Goal: Task Accomplishment & Management: Manage account settings

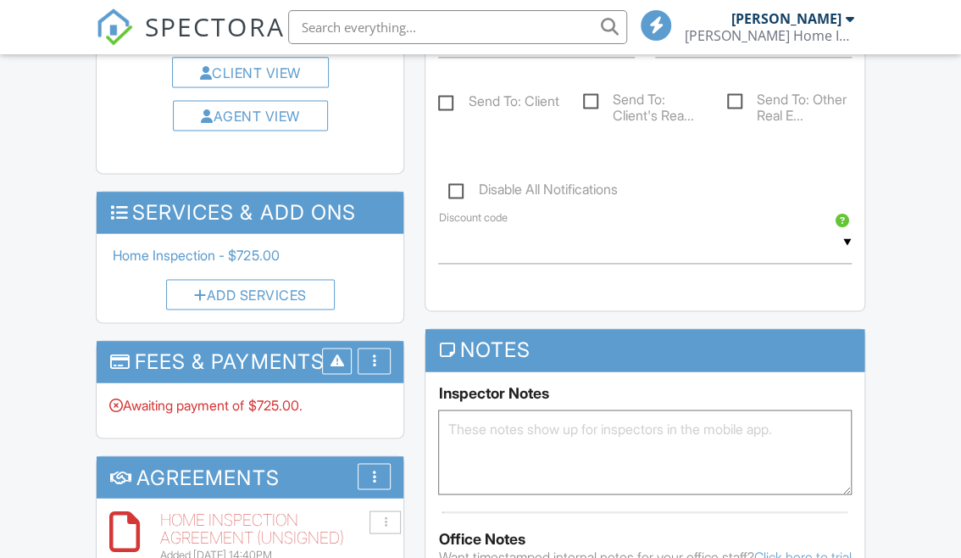
click at [416, 503] on div "Paid In Full" at bounding box center [451, 513] width 164 height 20
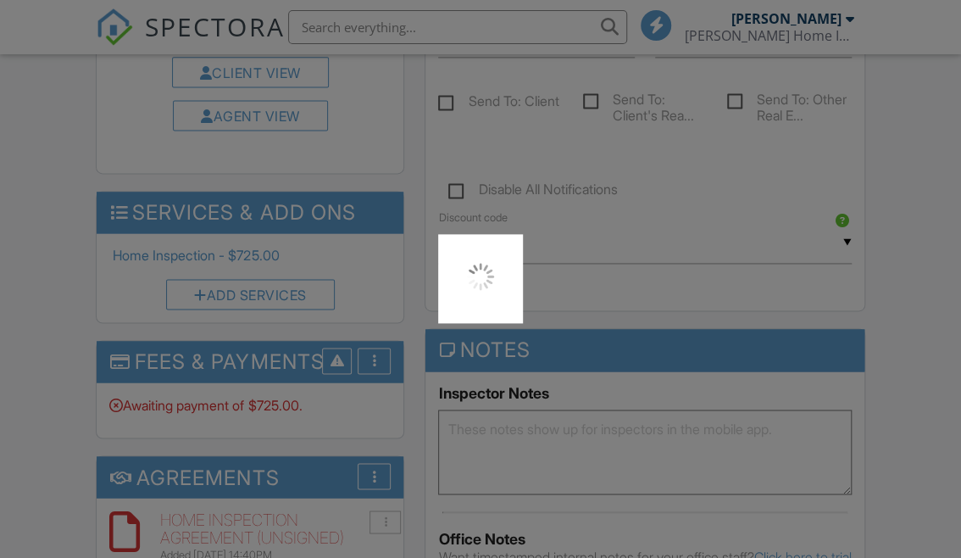
scroll to position [0, 0]
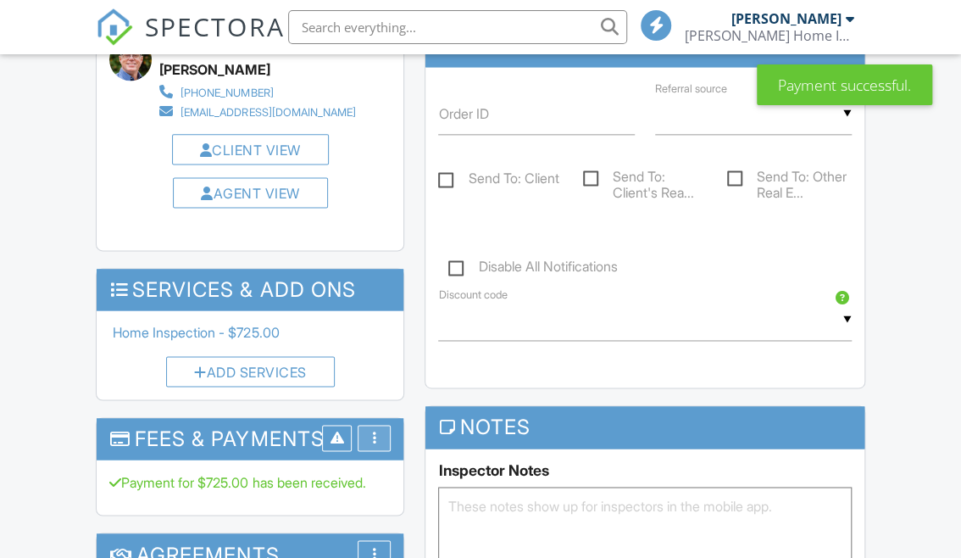
click at [367, 425] on div "More" at bounding box center [374, 438] width 33 height 26
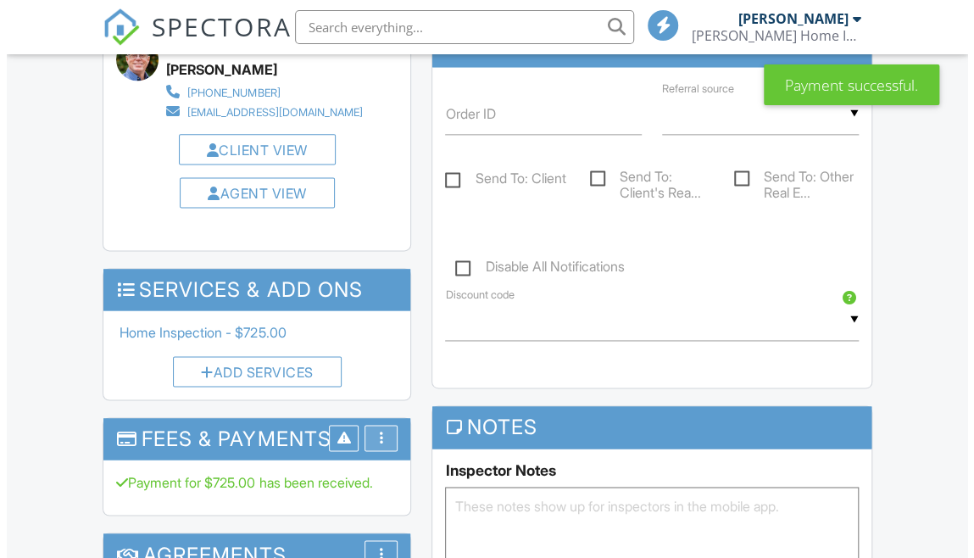
scroll to position [847, 0]
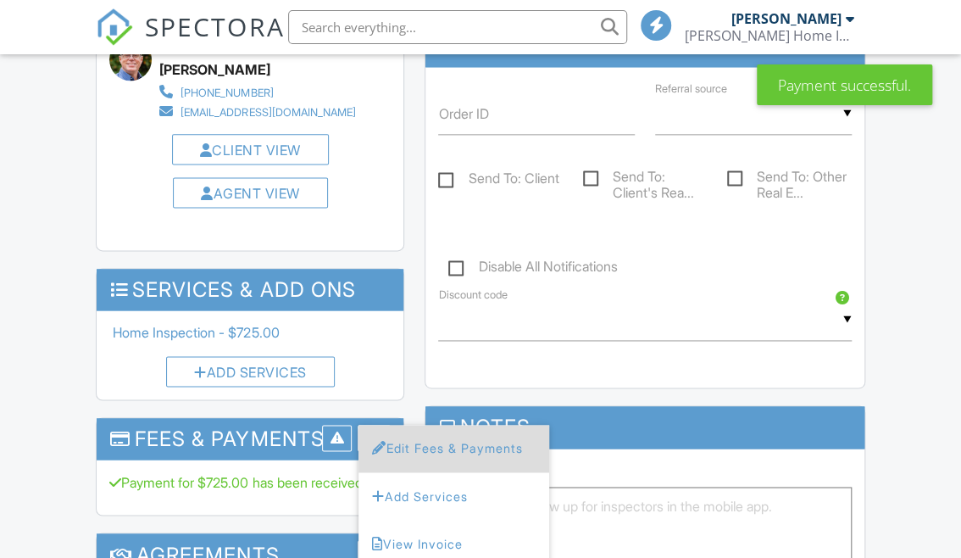
click at [433, 425] on li "Edit Fees & Payments" at bounding box center [453, 448] width 191 height 47
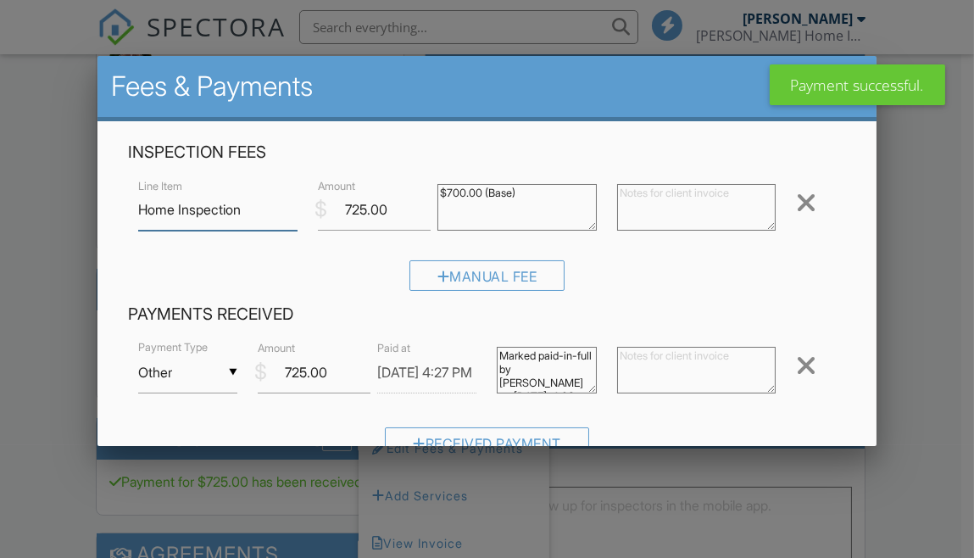
scroll to position [301, 0]
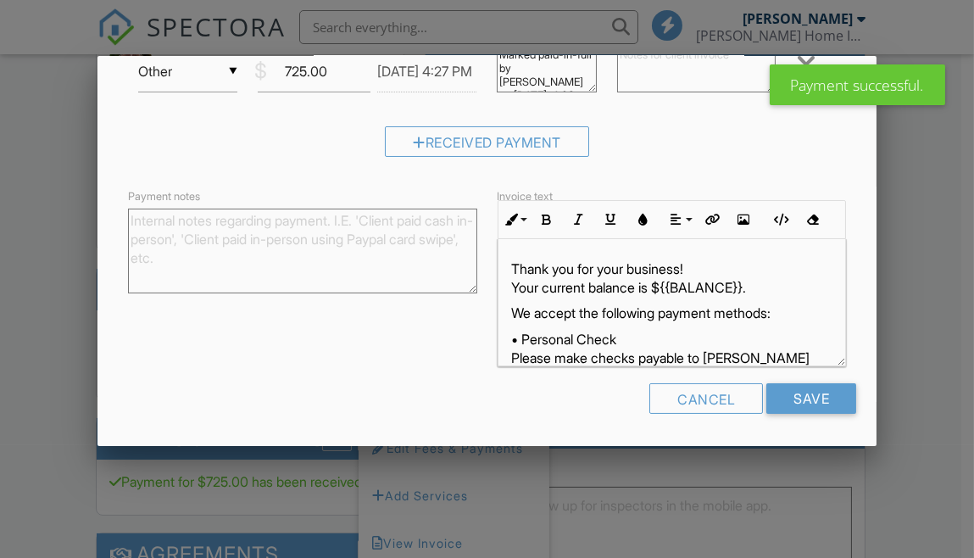
click at [247, 225] on textarea "Payment notes" at bounding box center [302, 250] width 349 height 85
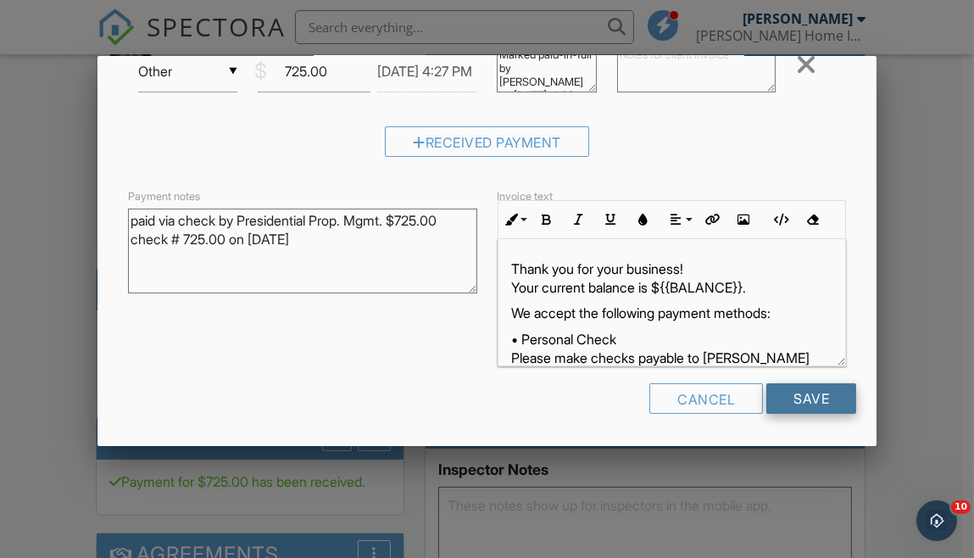
type textarea "paid via check by Presidential Prop. Mgmt. $725.00 check # 725.00 on 9/25/25"
click at [783, 395] on input "Save" at bounding box center [811, 398] width 90 height 31
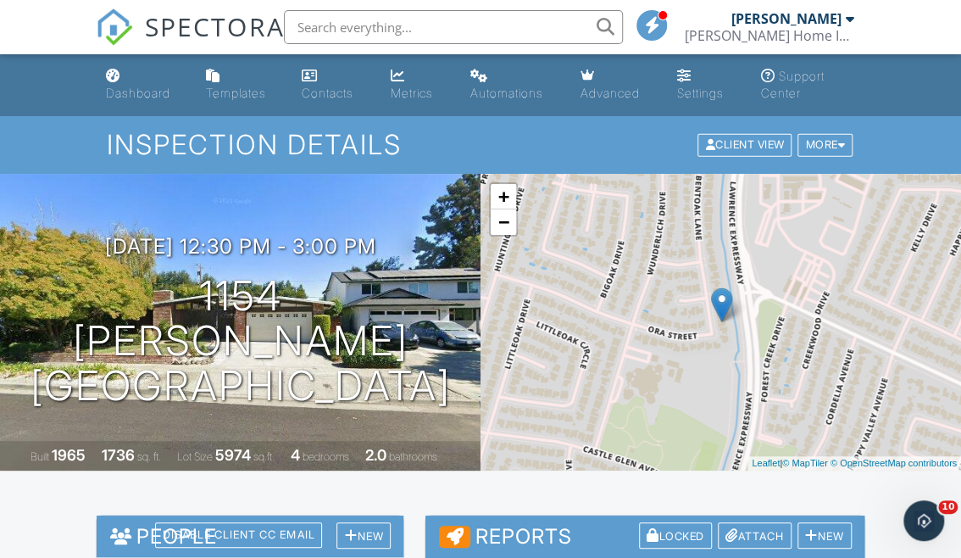
click at [744, 33] on div "[PERSON_NAME] Home Inspection Inc." at bounding box center [769, 35] width 169 height 17
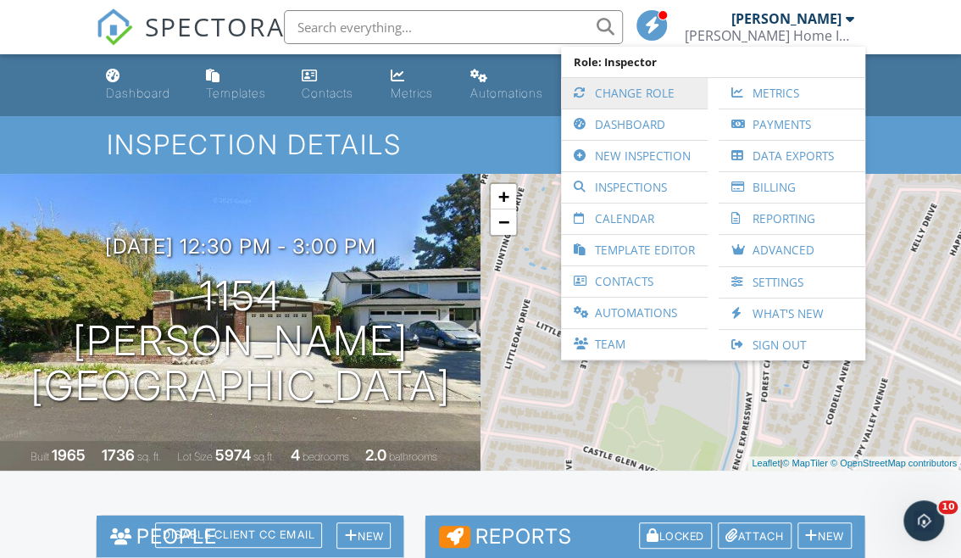
click at [643, 92] on link "Change Role" at bounding box center [635, 93] width 130 height 31
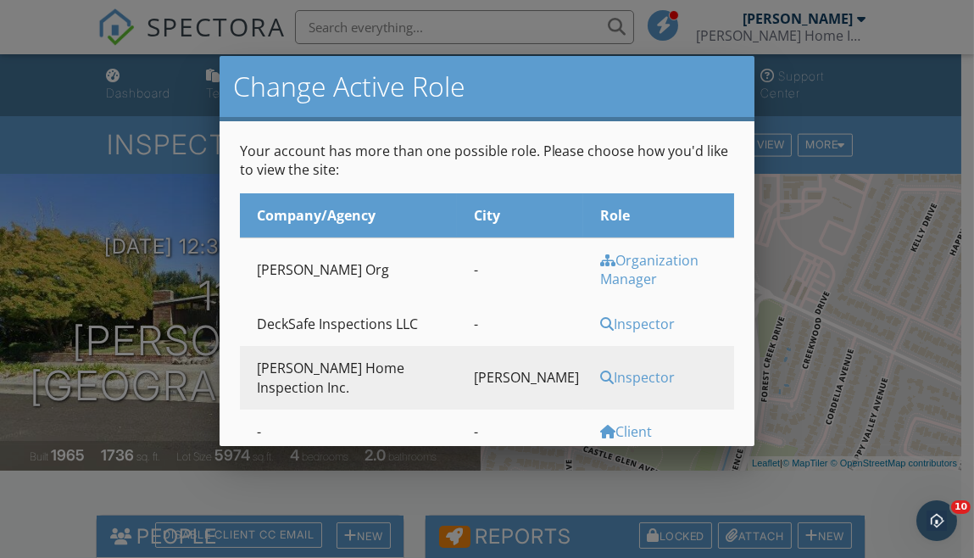
click at [600, 314] on div "Inspector" at bounding box center [665, 323] width 130 height 19
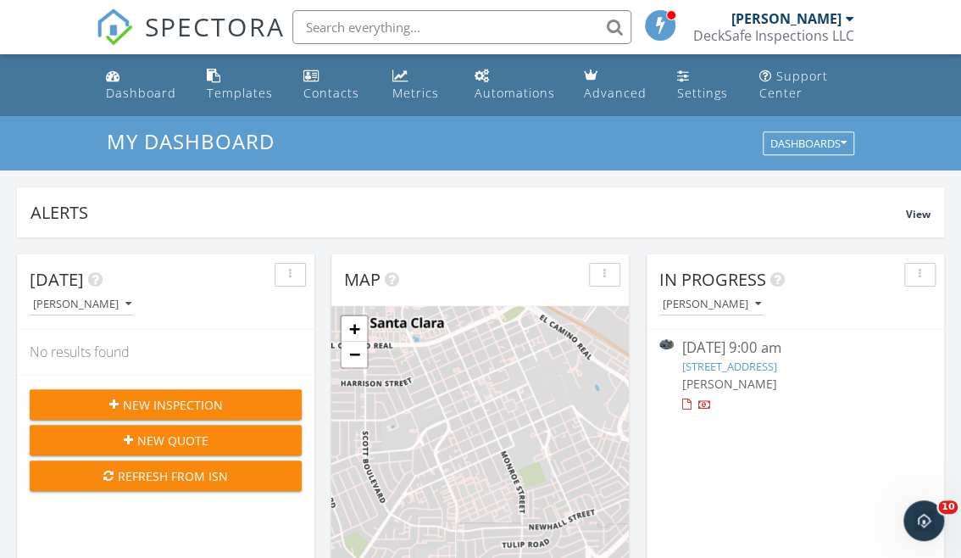
click at [381, 31] on input "text" at bounding box center [461, 27] width 339 height 34
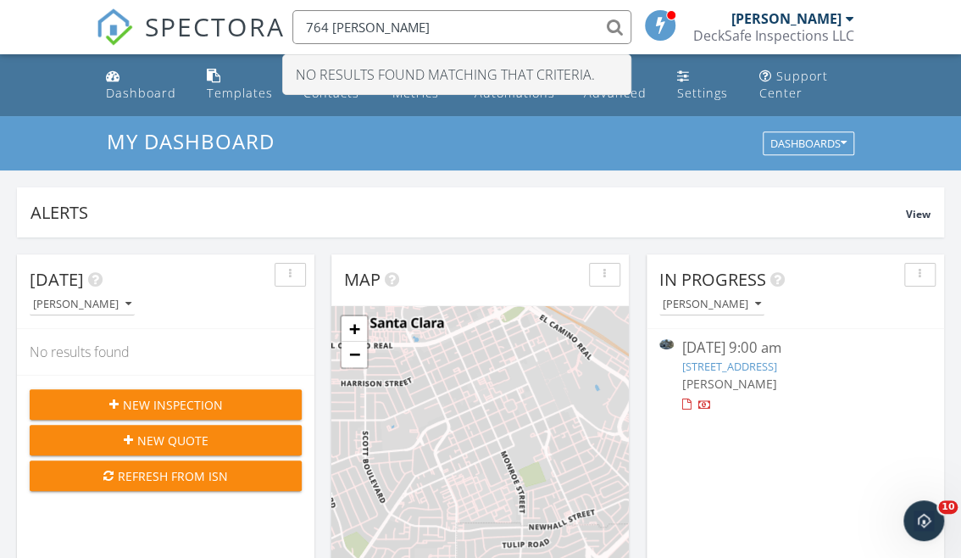
click at [328, 28] on input "764 hayes" at bounding box center [461, 27] width 339 height 34
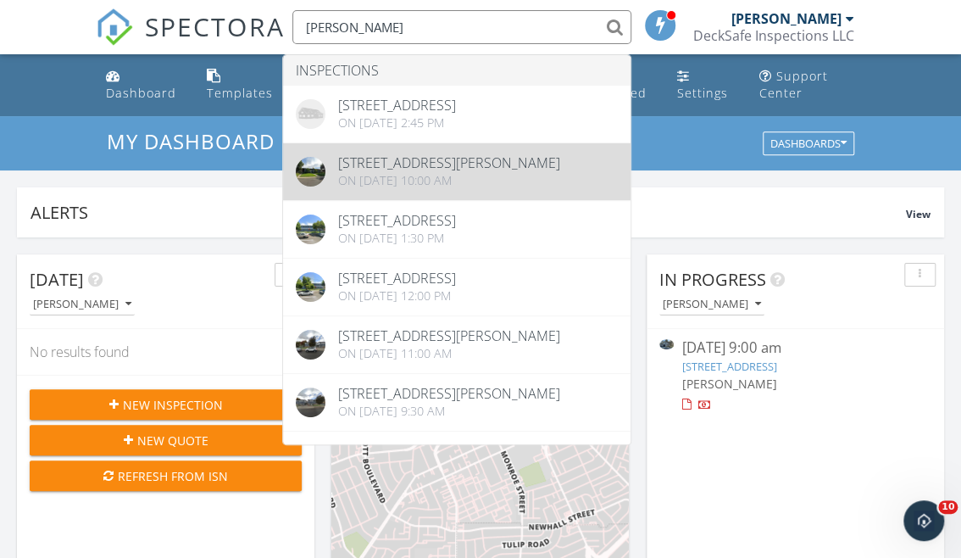
type input "hayes"
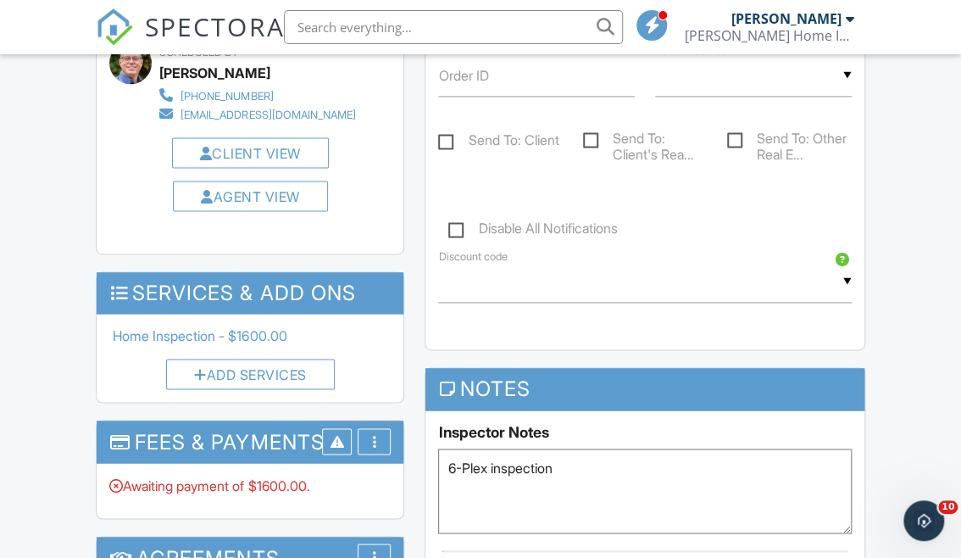
scroll to position [1001, 0]
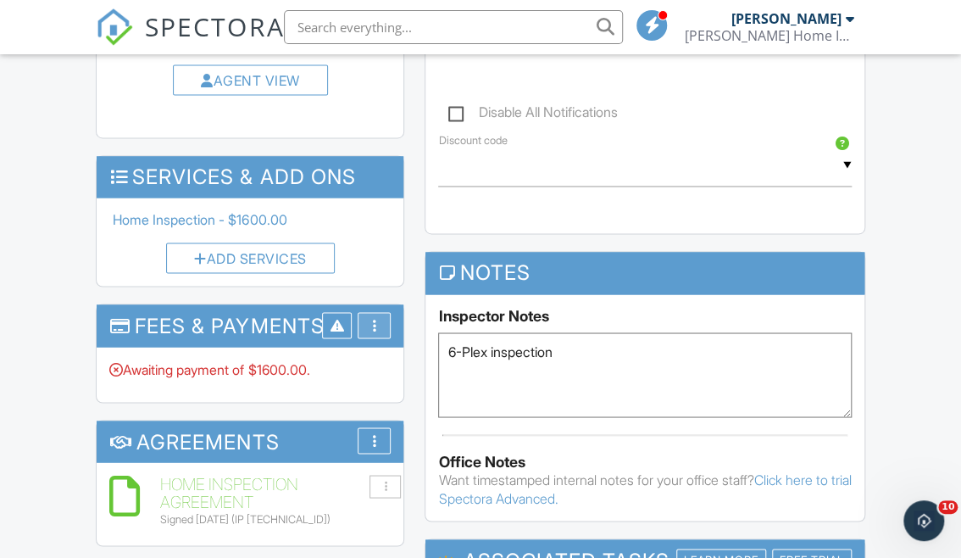
click at [381, 318] on div "More" at bounding box center [374, 325] width 33 height 26
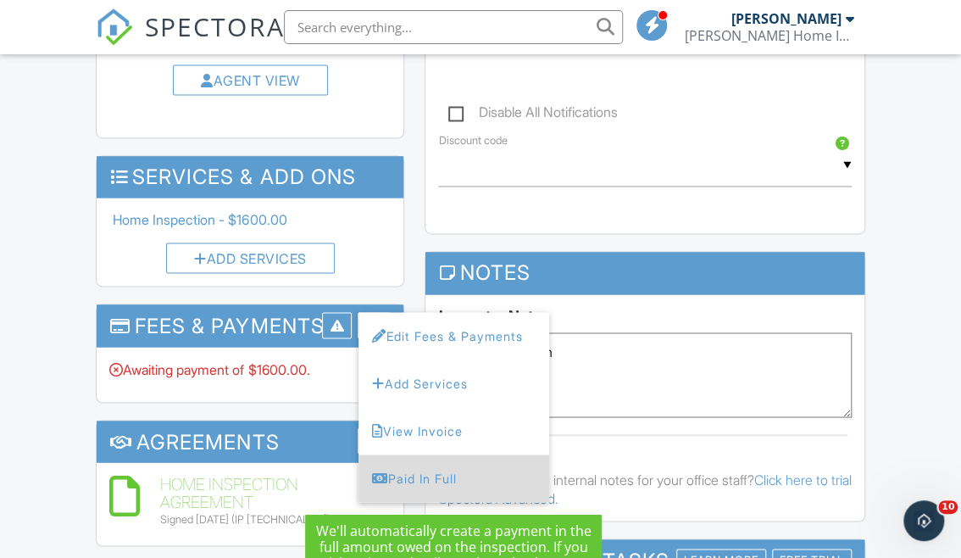
click at [411, 475] on div "Paid In Full" at bounding box center [454, 478] width 164 height 20
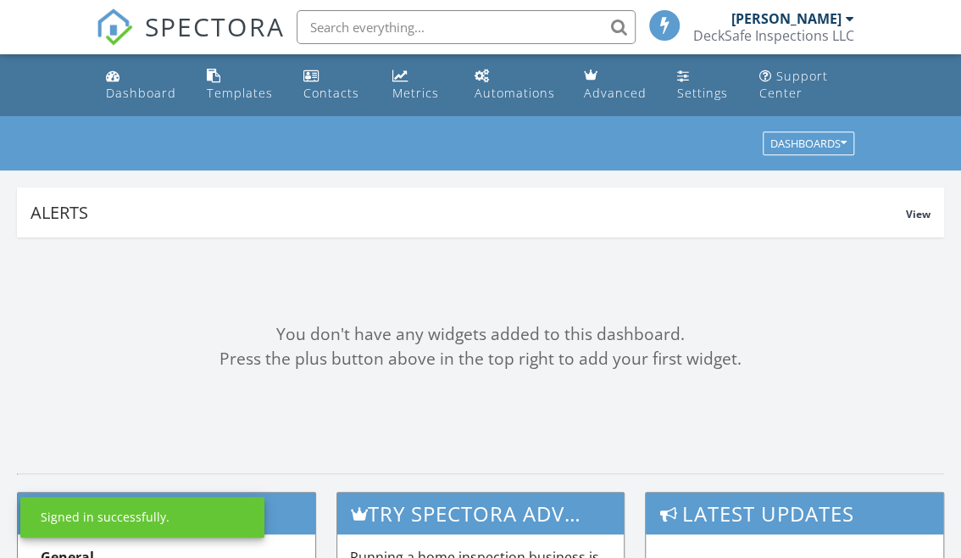
click at [714, 34] on div "DeckSafe Inspections LLC" at bounding box center [773, 35] width 161 height 17
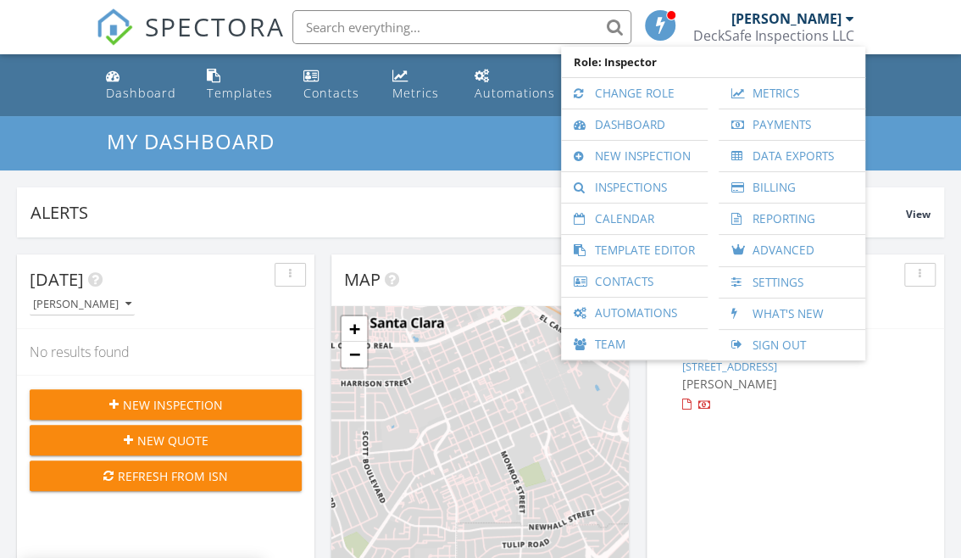
scroll to position [1568, 986]
click at [637, 92] on link "Change Role" at bounding box center [635, 93] width 130 height 31
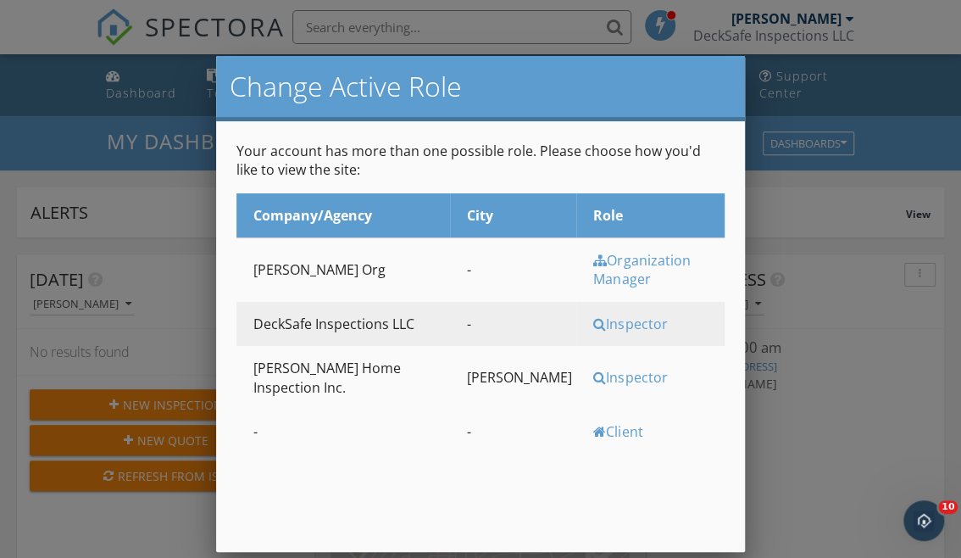
click at [593, 368] on div "Inspector" at bounding box center [656, 377] width 127 height 19
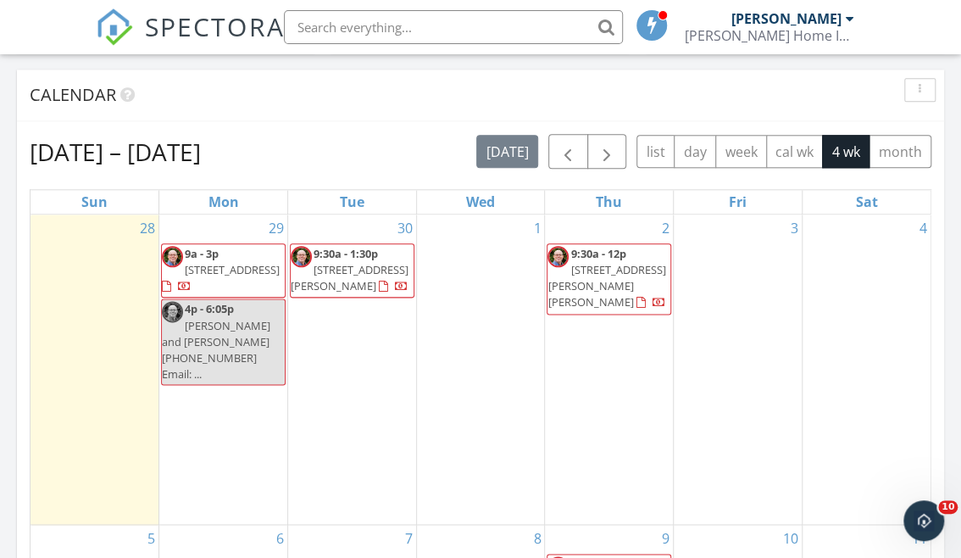
scroll to position [462, 0]
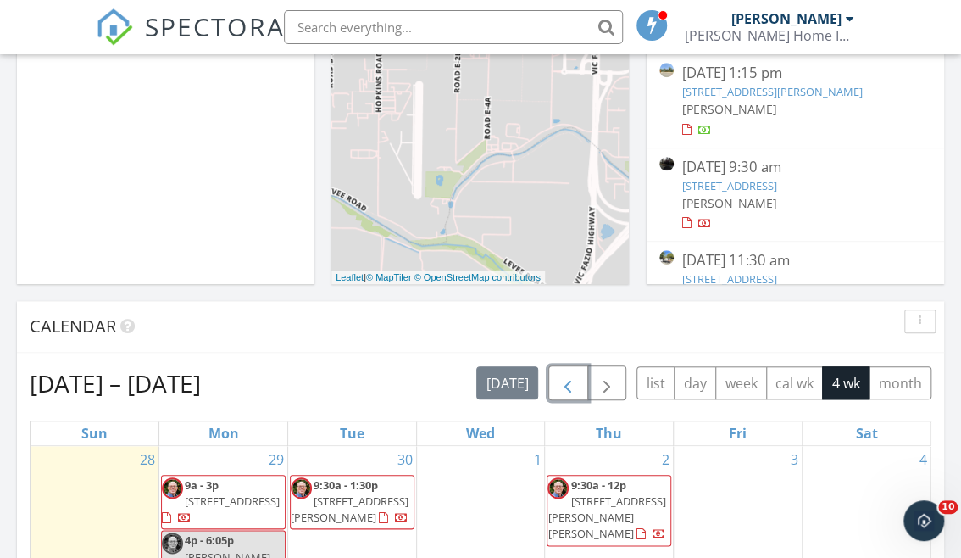
click at [564, 386] on span "button" at bounding box center [568, 383] width 20 height 20
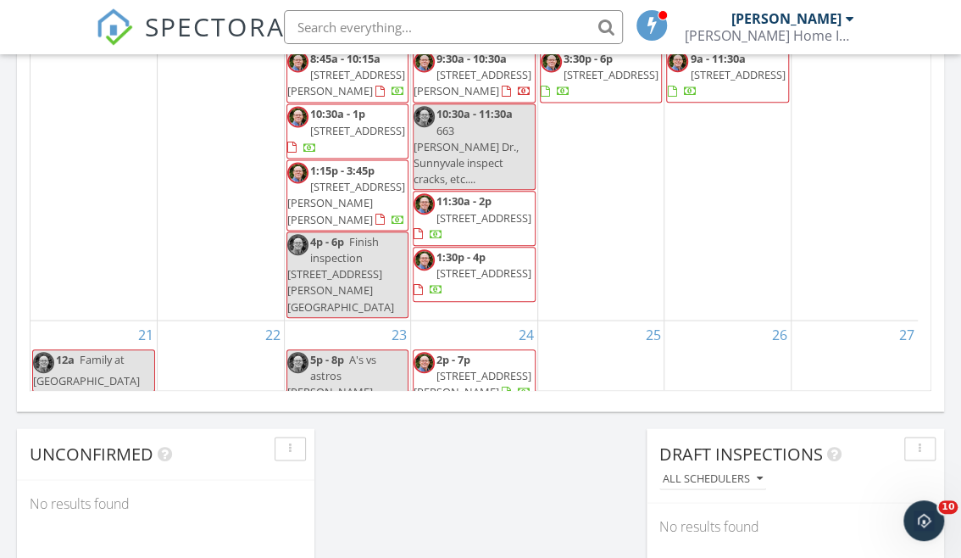
scroll to position [1155, 0]
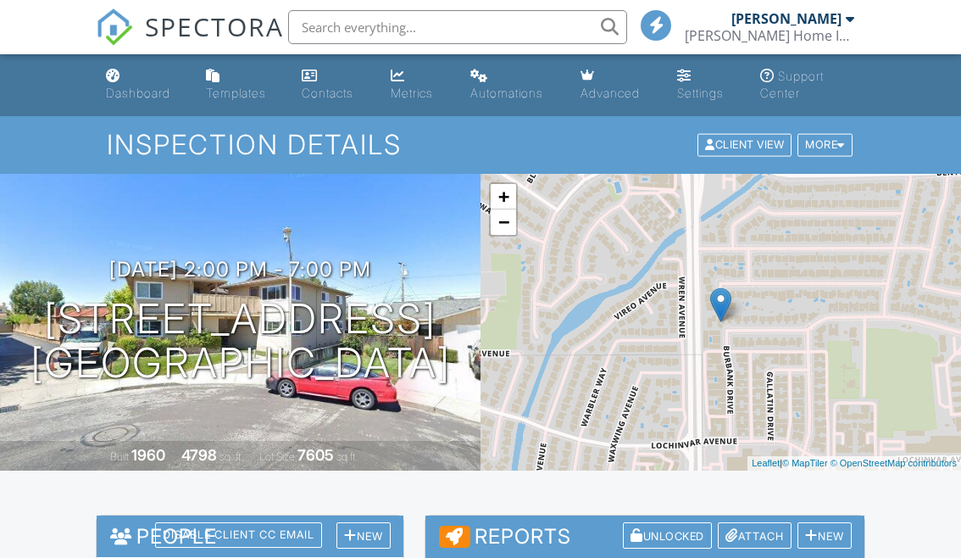
scroll to position [1078, 0]
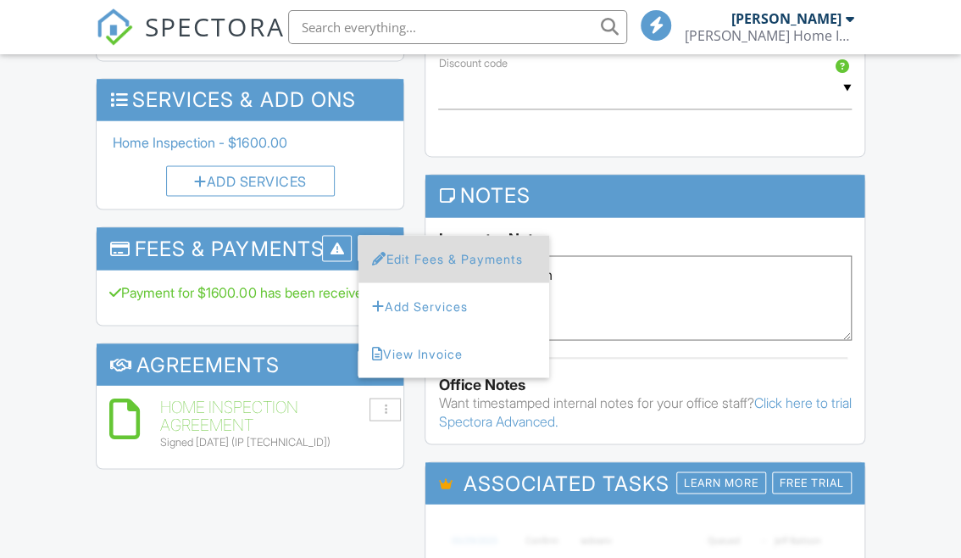
click at [422, 258] on li "Edit Fees & Payments" at bounding box center [453, 258] width 191 height 47
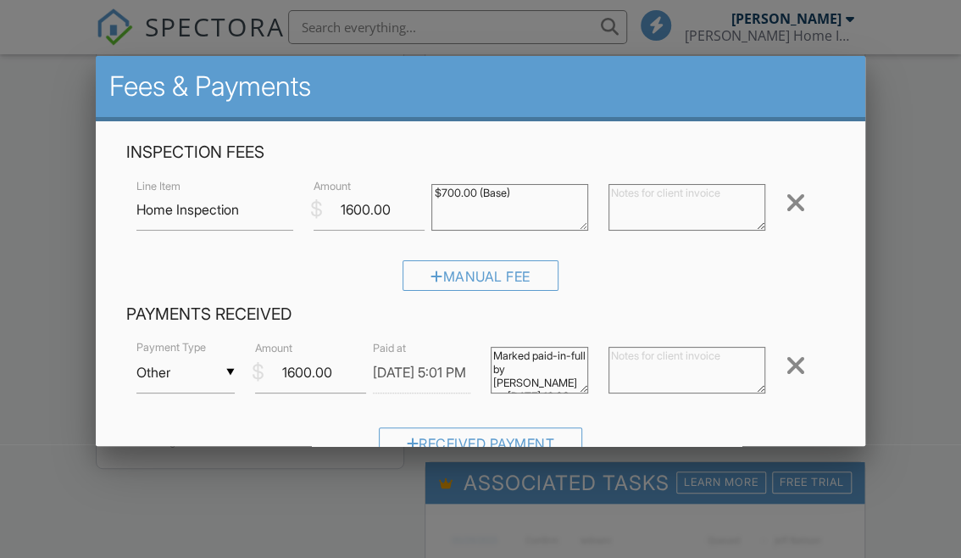
click at [228, 509] on textarea "Payment notes" at bounding box center [298, 551] width 344 height 85
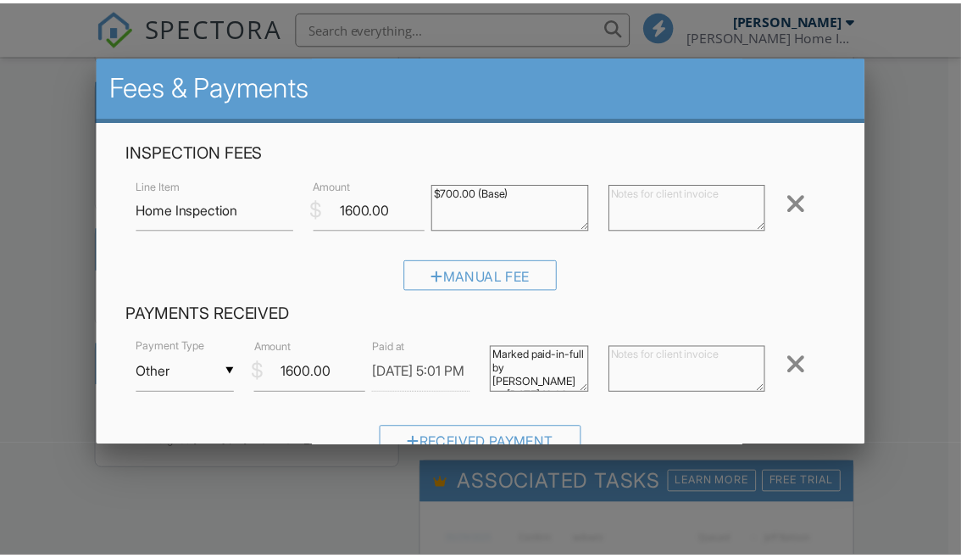
scroll to position [0, 0]
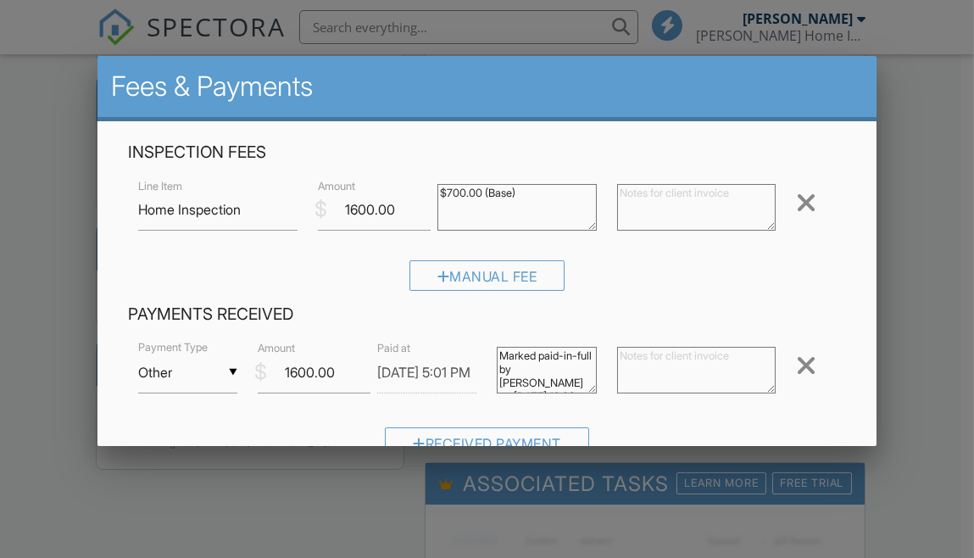
click at [924, 254] on div at bounding box center [487, 263] width 974 height 697
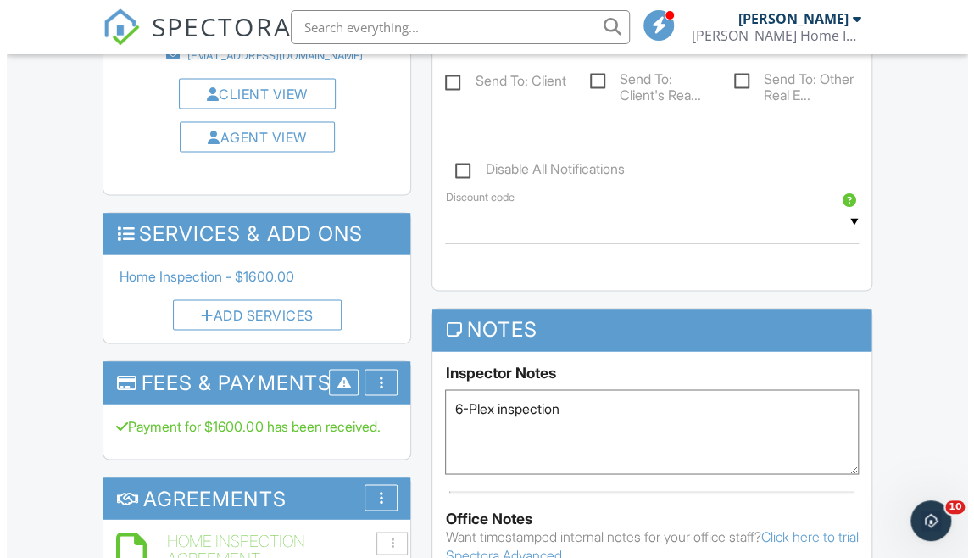
scroll to position [924, 0]
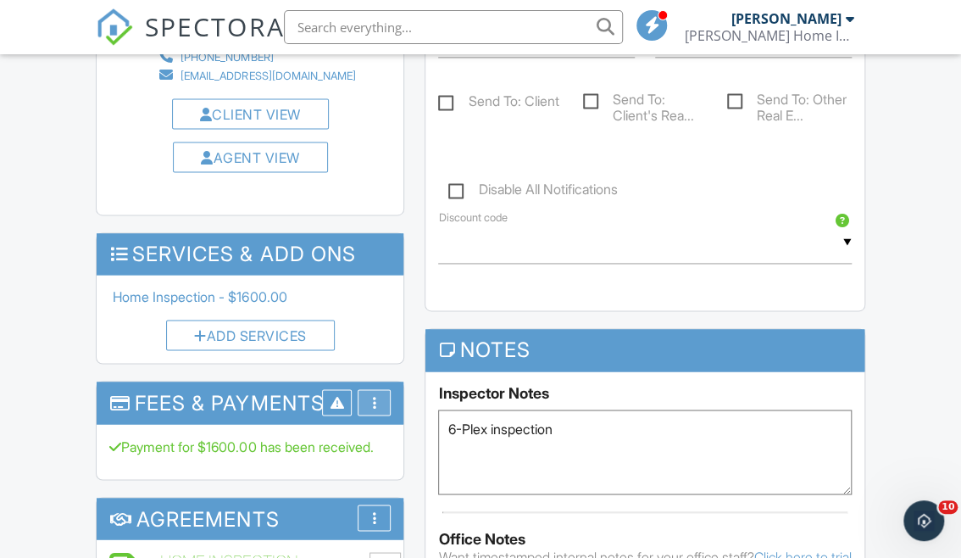
click at [375, 389] on div "More" at bounding box center [374, 402] width 33 height 26
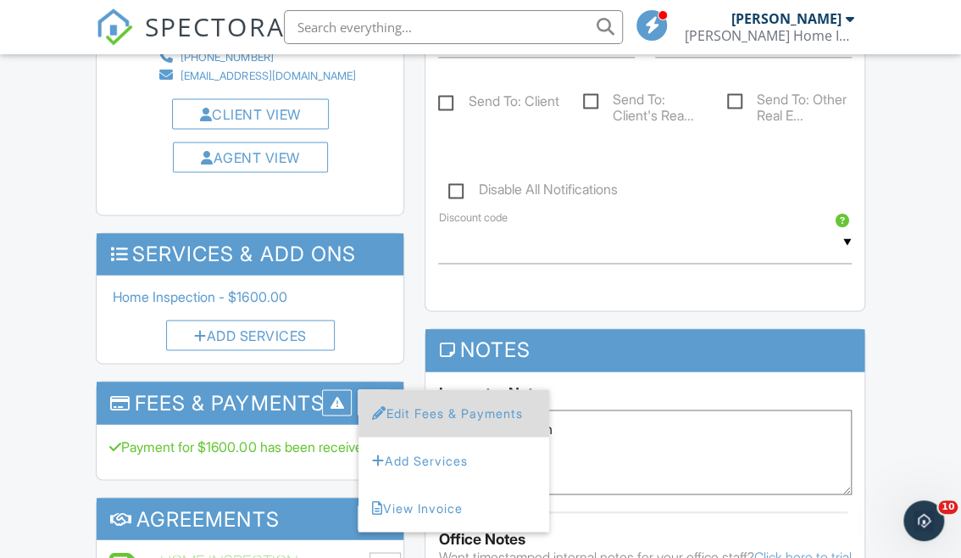
click at [427, 421] on li "Edit Fees & Payments" at bounding box center [453, 412] width 191 height 47
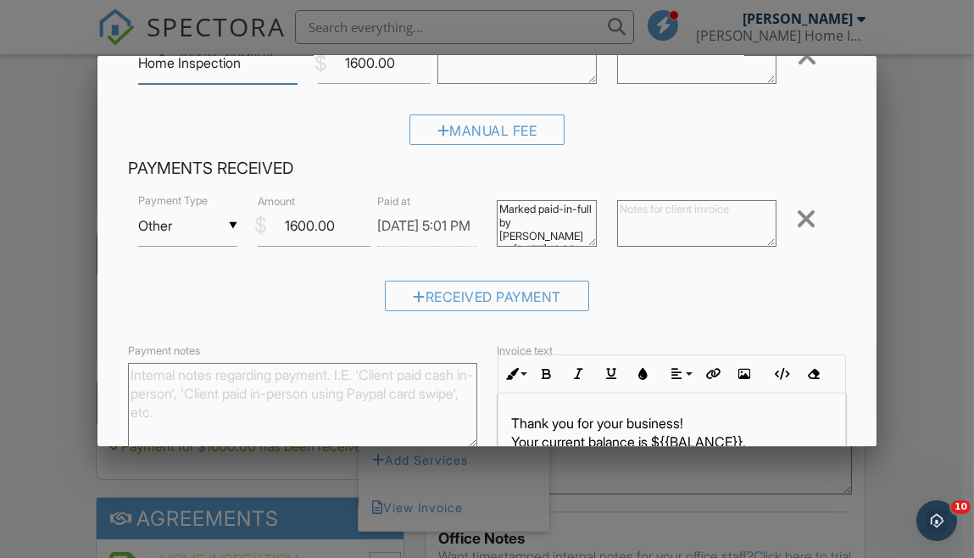
scroll to position [301, 0]
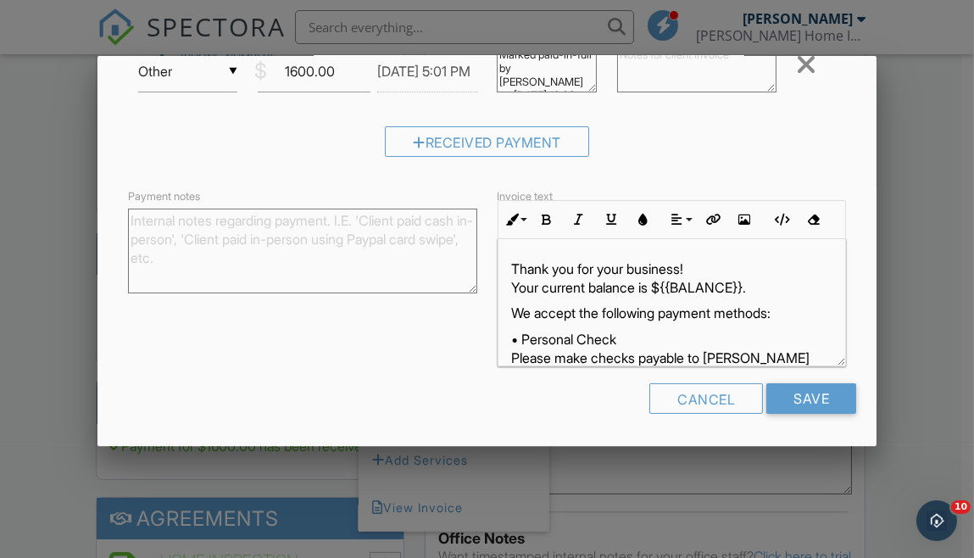
click at [229, 226] on textarea "Payment notes" at bounding box center [302, 250] width 349 height 85
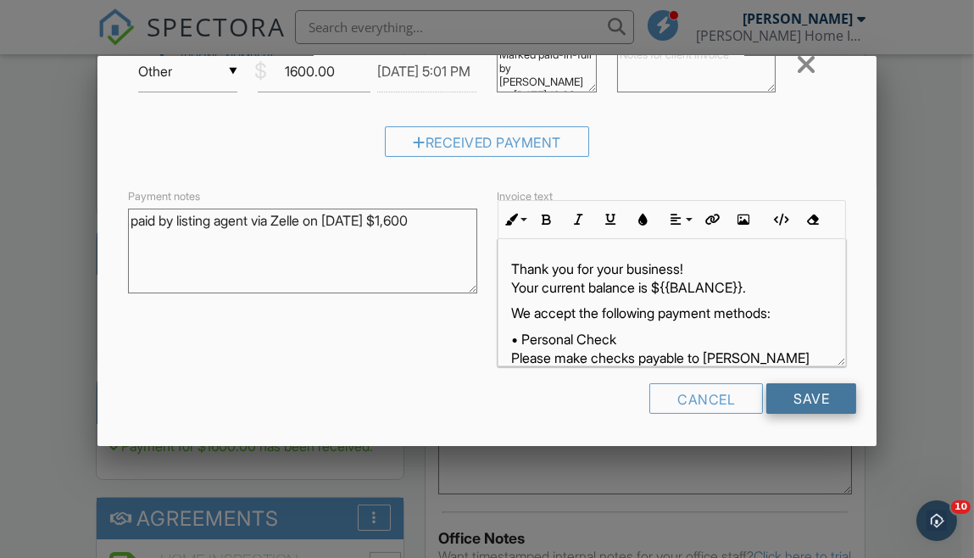
type textarea "paid by listing agent via Zelle on 9/27/25 $1,600"
click at [789, 397] on input "Save" at bounding box center [811, 398] width 90 height 31
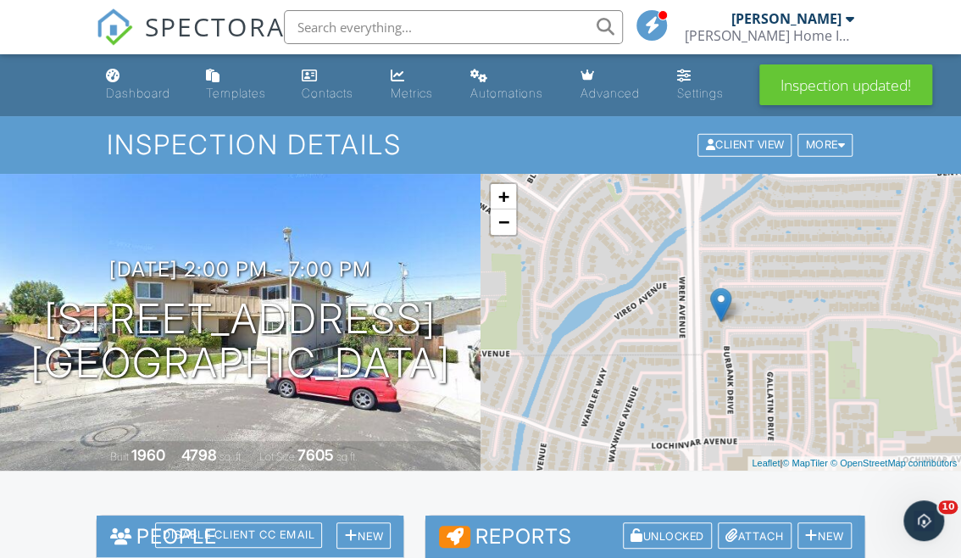
click at [458, 32] on input "text" at bounding box center [453, 27] width 339 height 34
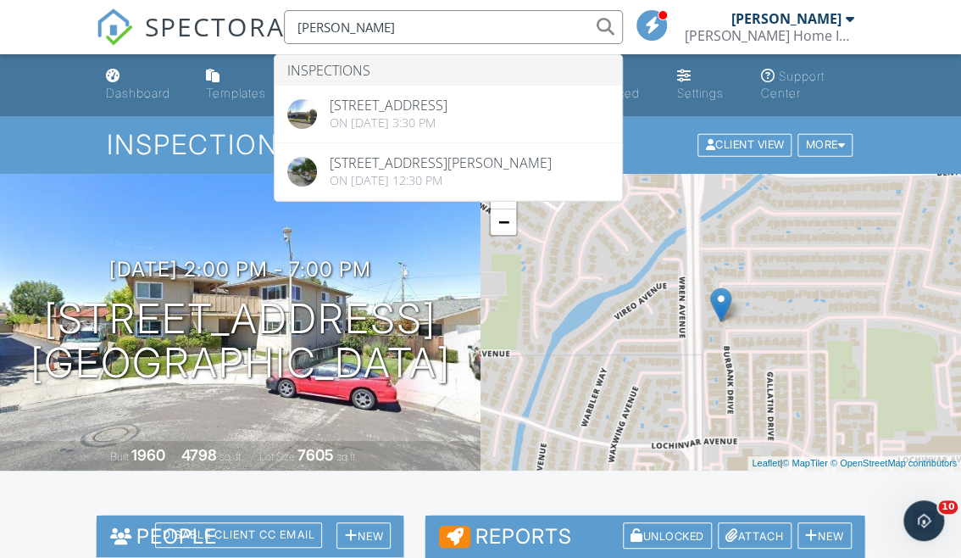
click at [74, 145] on div "Inspection Details Client View More Property Details Reschedule Reorder / Copy …" at bounding box center [480, 144] width 961 height 57
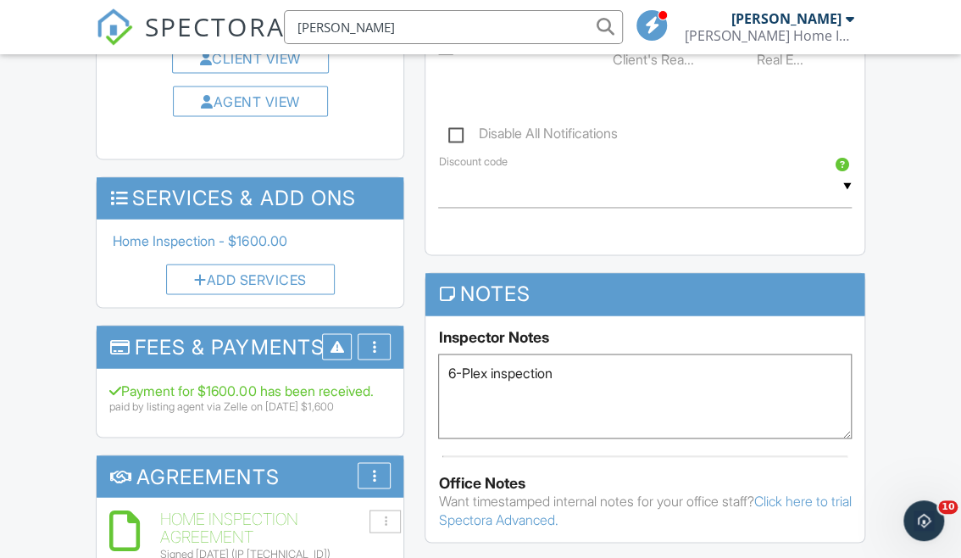
scroll to position [1001, 0]
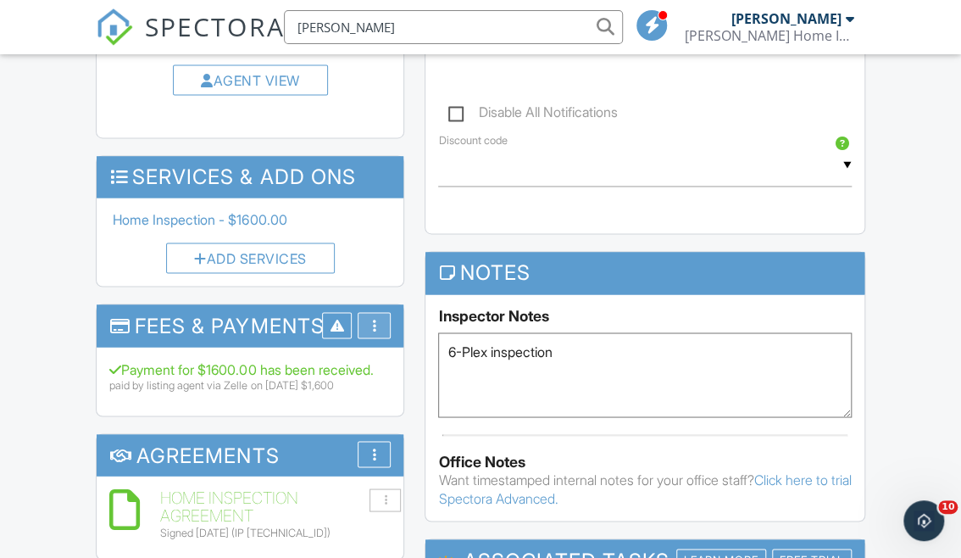
click at [378, 322] on div "More" at bounding box center [374, 325] width 33 height 26
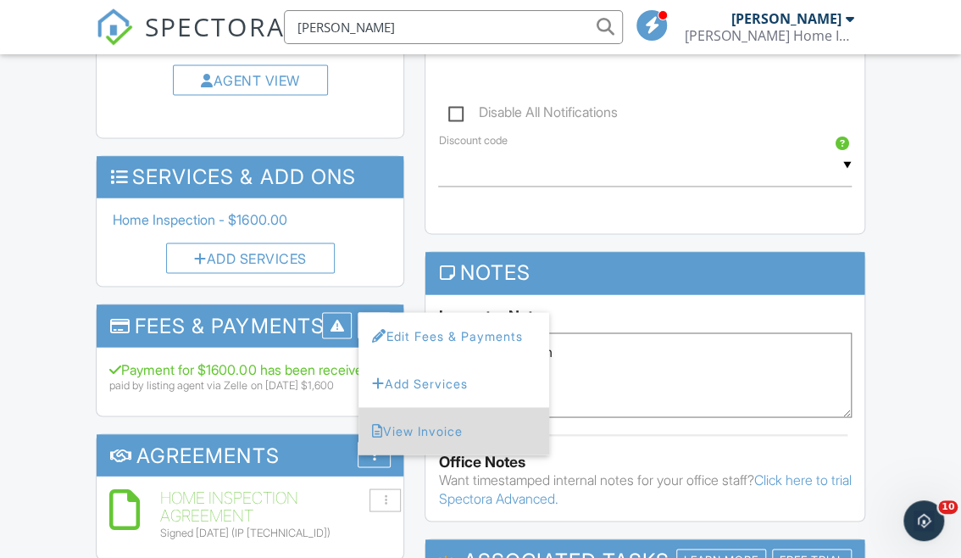
click at [446, 427] on li "View Invoice" at bounding box center [453, 430] width 191 height 47
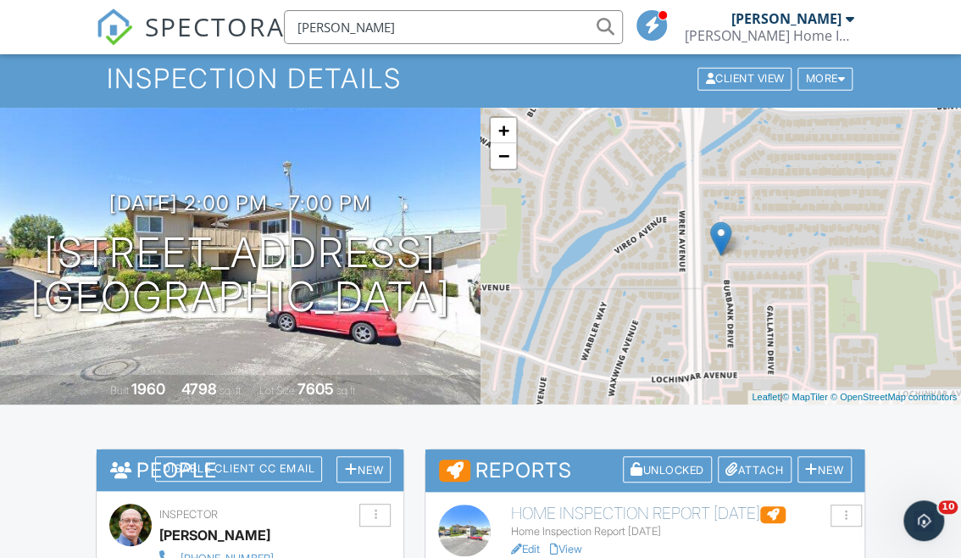
scroll to position [0, 0]
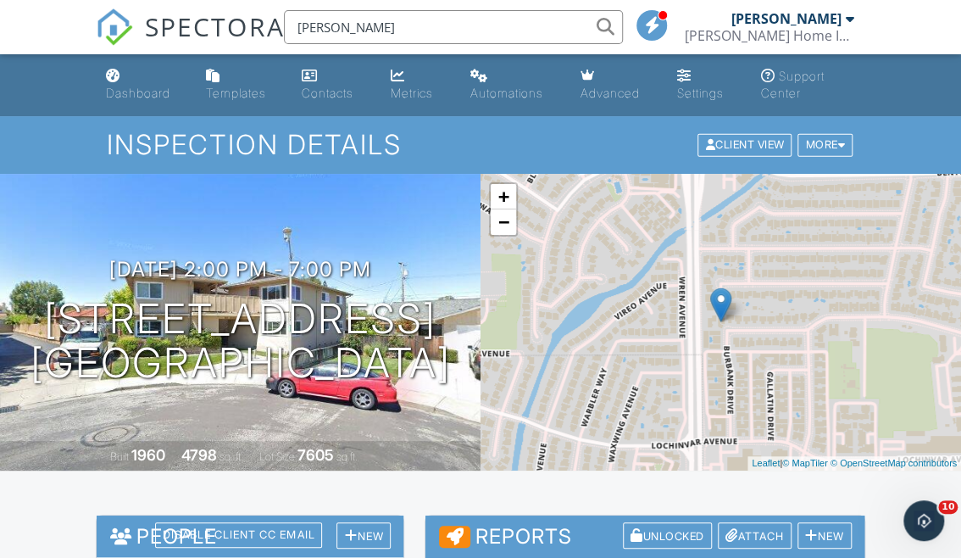
drag, startPoint x: 402, startPoint y: 28, endPoint x: 281, endPoint y: 28, distance: 120.3
click at [281, 28] on div "hayes" at bounding box center [448, 27] width 349 height 34
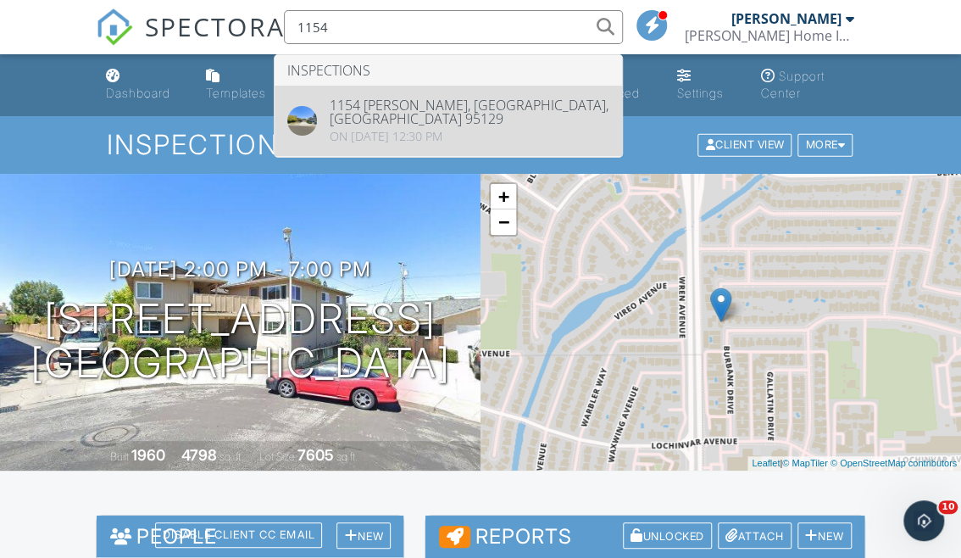
type input "1154"
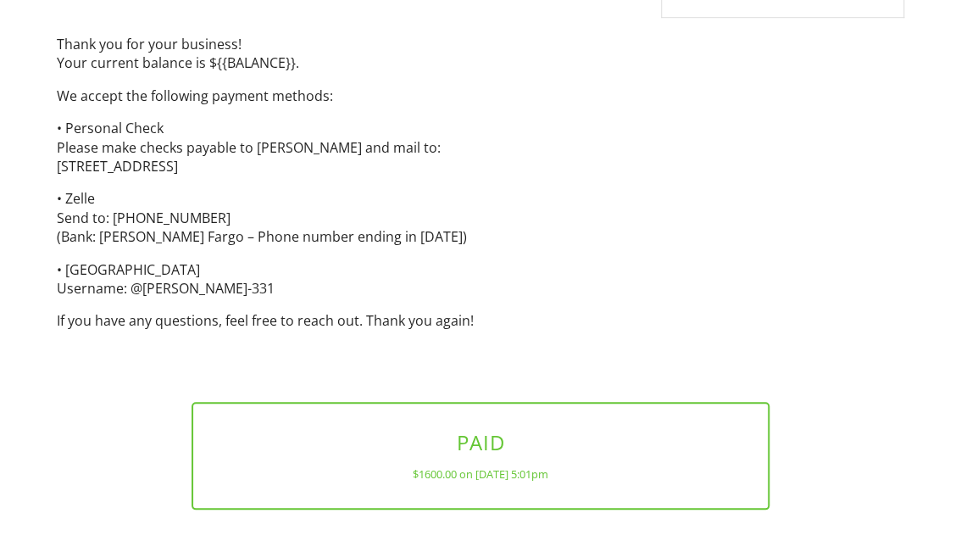
scroll to position [518, 0]
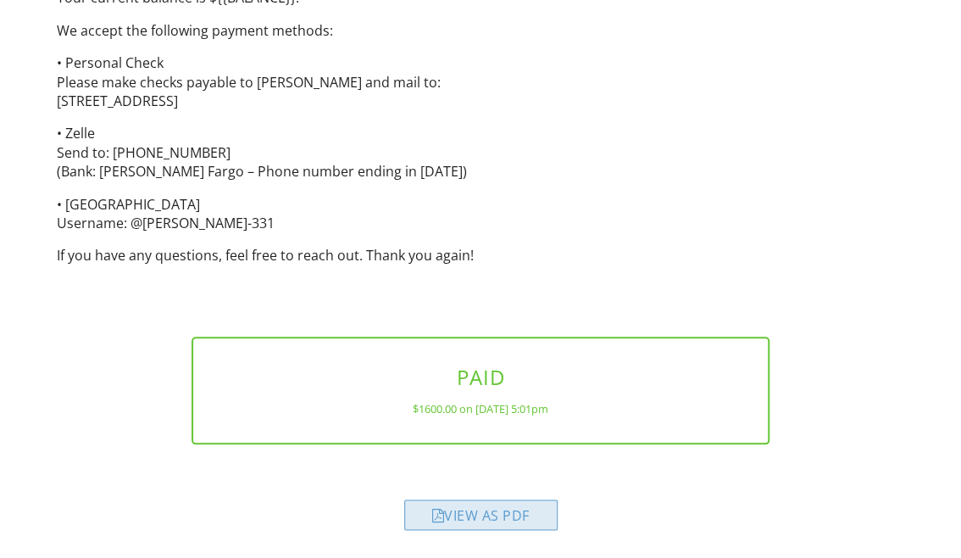
click at [498, 518] on div "View as PDF" at bounding box center [480, 514] width 153 height 31
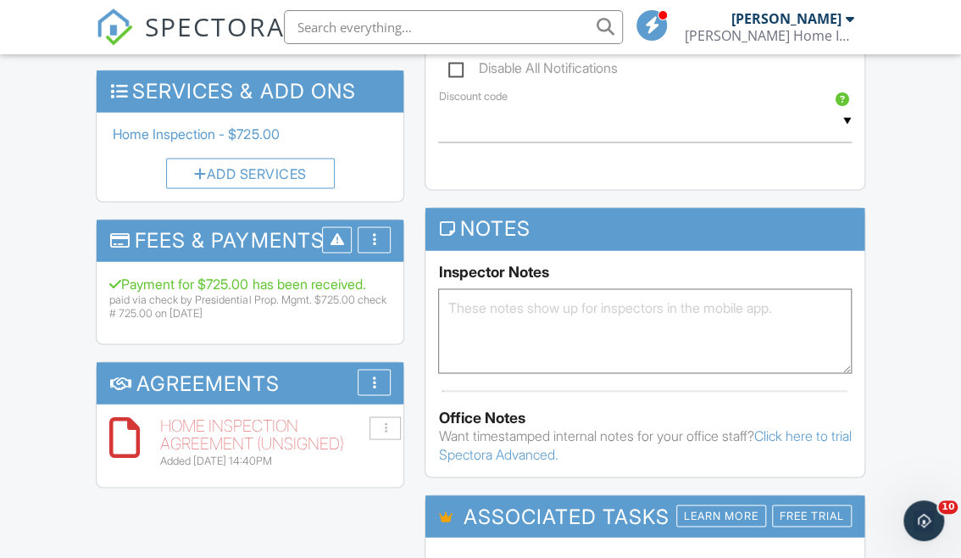
scroll to position [1078, 0]
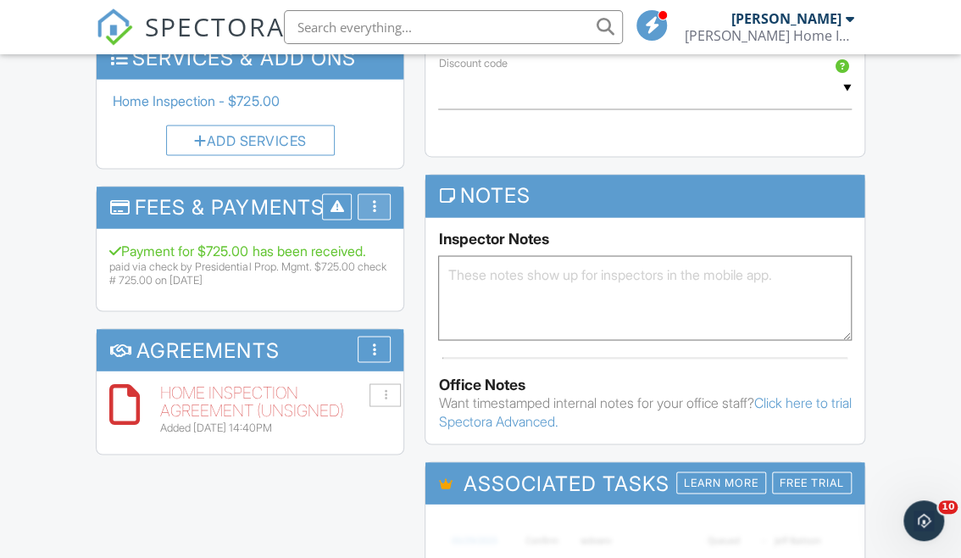
click at [375, 199] on div at bounding box center [374, 206] width 4 height 14
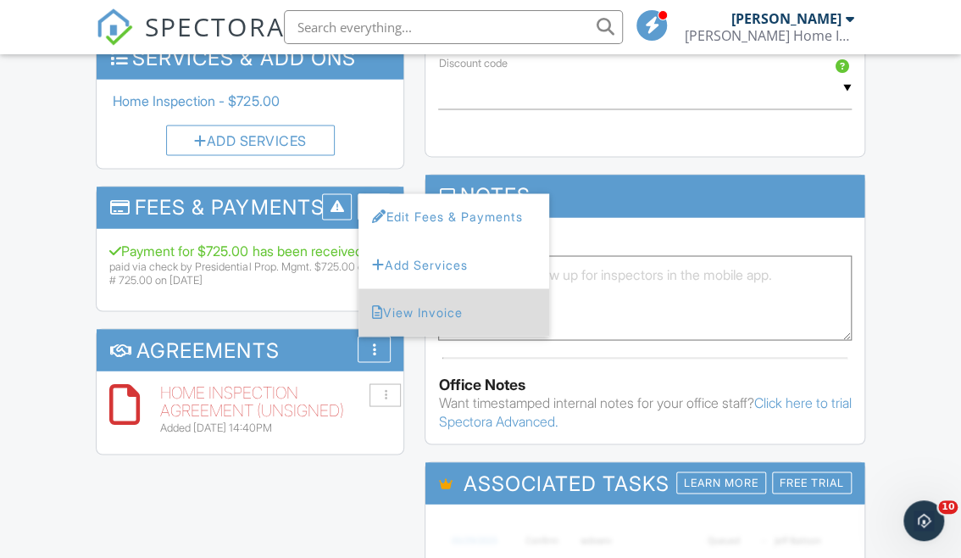
click at [431, 288] on li "View Invoice" at bounding box center [453, 311] width 191 height 47
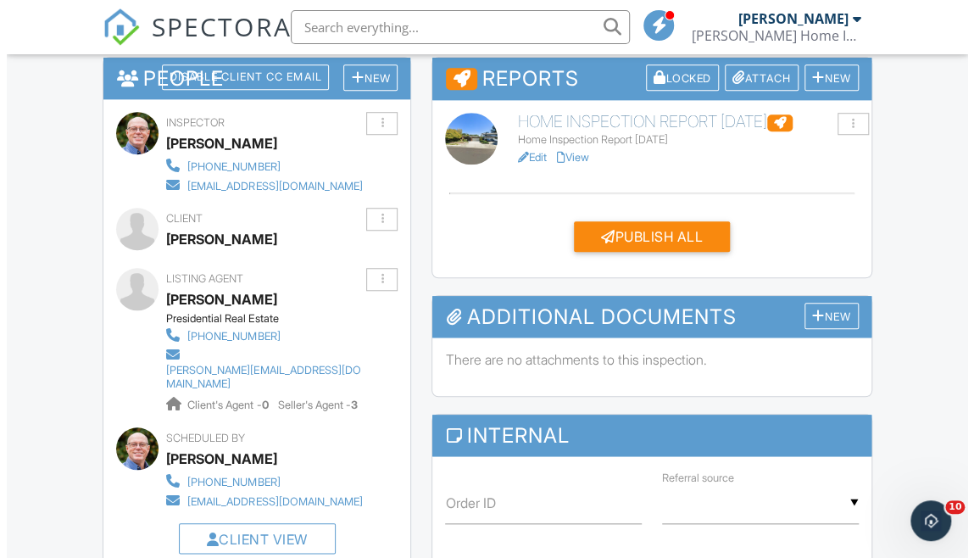
scroll to position [385, 0]
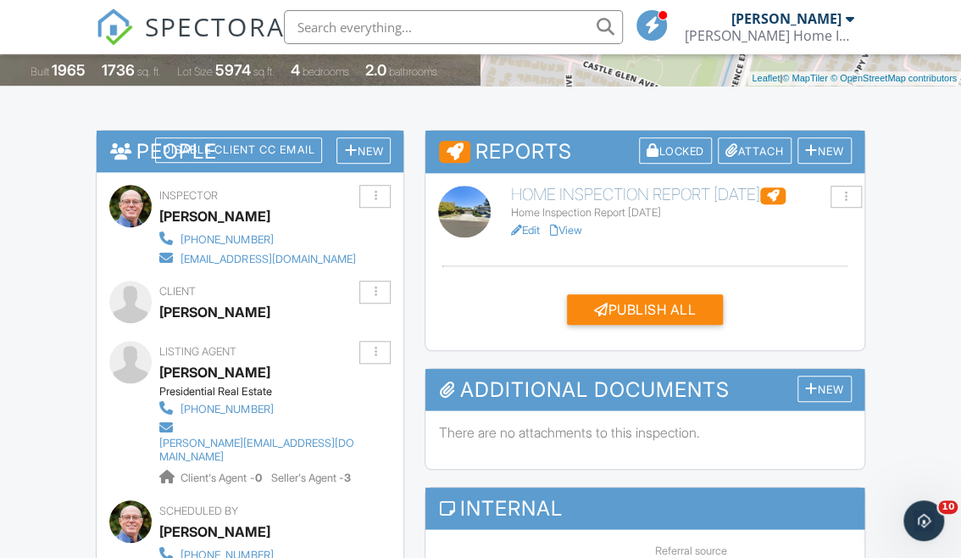
click at [792, 34] on div "Thompson Home Inspection Inc." at bounding box center [769, 35] width 169 height 17
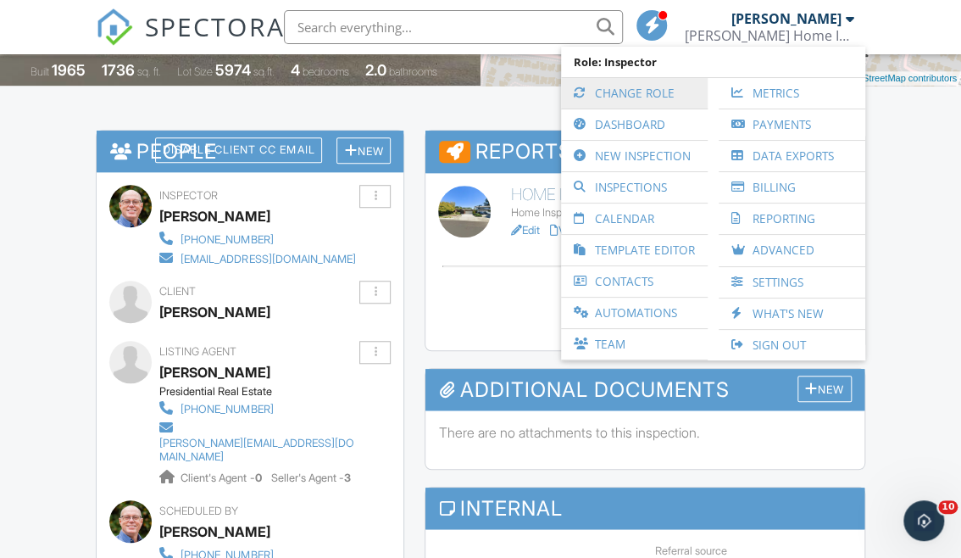
click at [647, 91] on link "Change Role" at bounding box center [635, 93] width 130 height 31
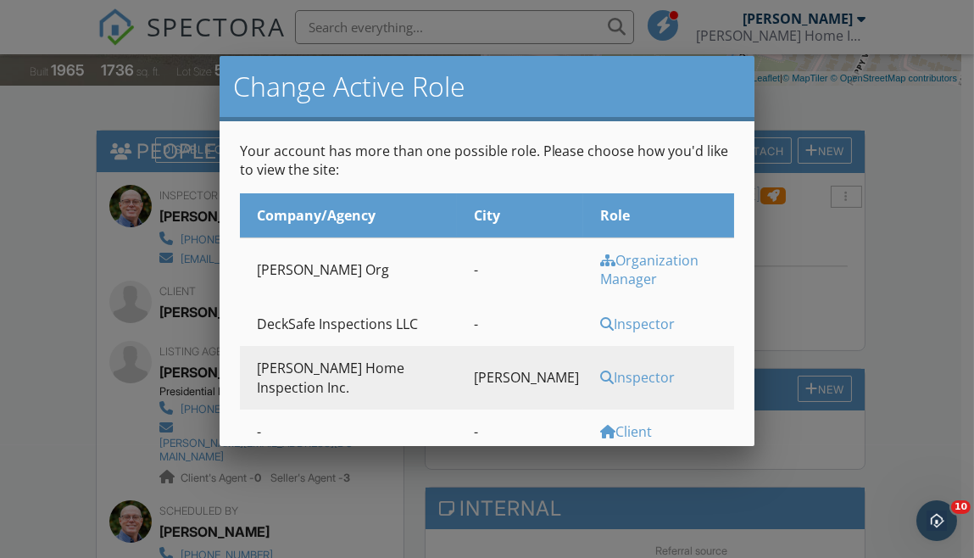
click at [603, 314] on div "Inspector" at bounding box center [665, 323] width 130 height 19
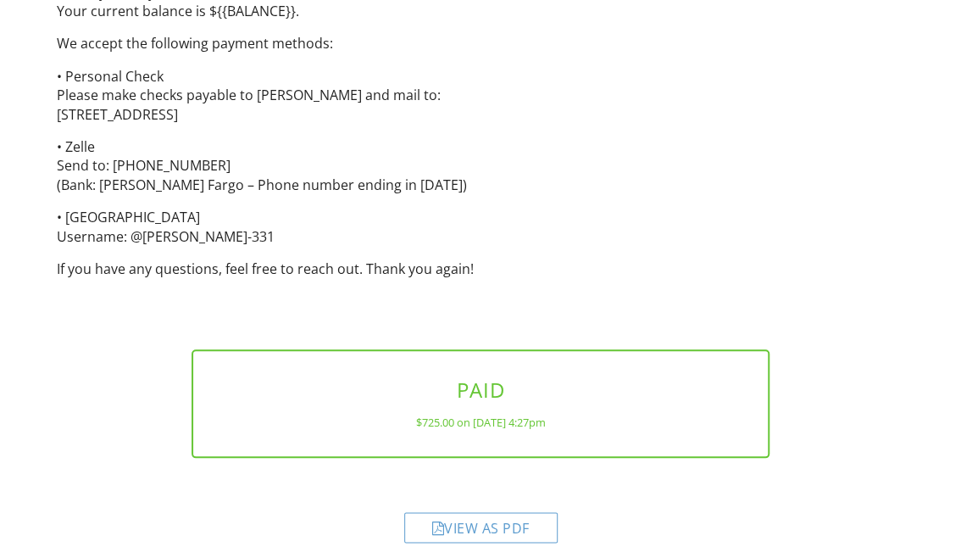
scroll to position [499, 0]
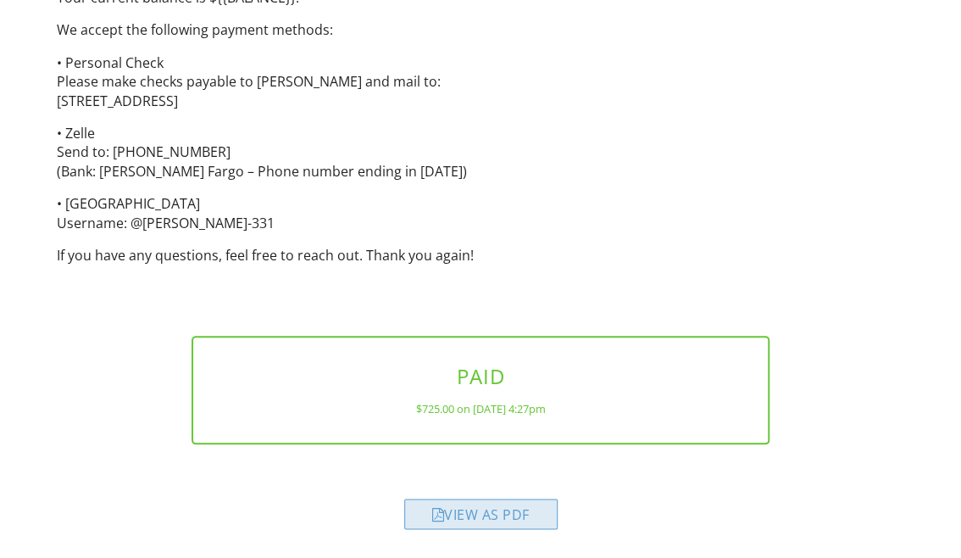
click at [490, 512] on div "View as PDF" at bounding box center [480, 513] width 153 height 31
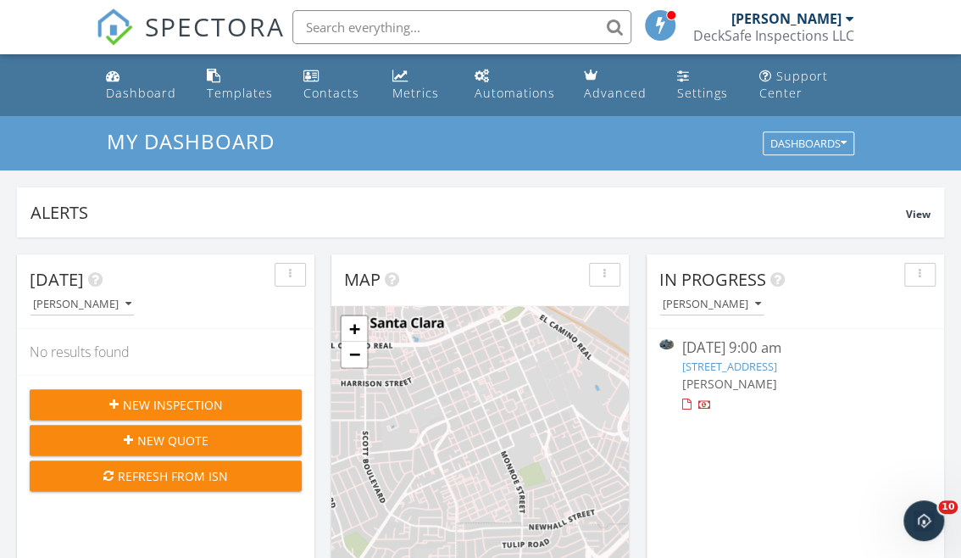
click at [378, 23] on input "text" at bounding box center [461, 27] width 339 height 34
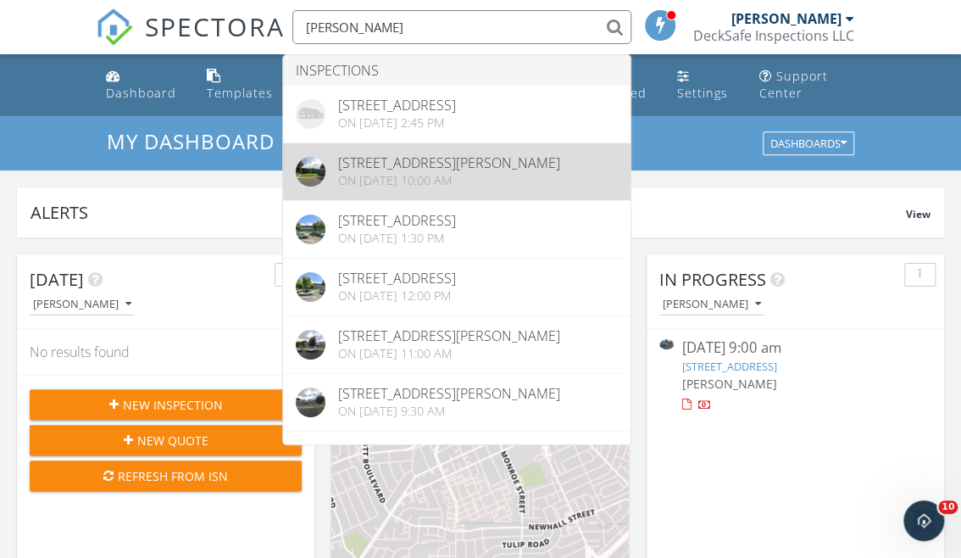
type input "hayes"
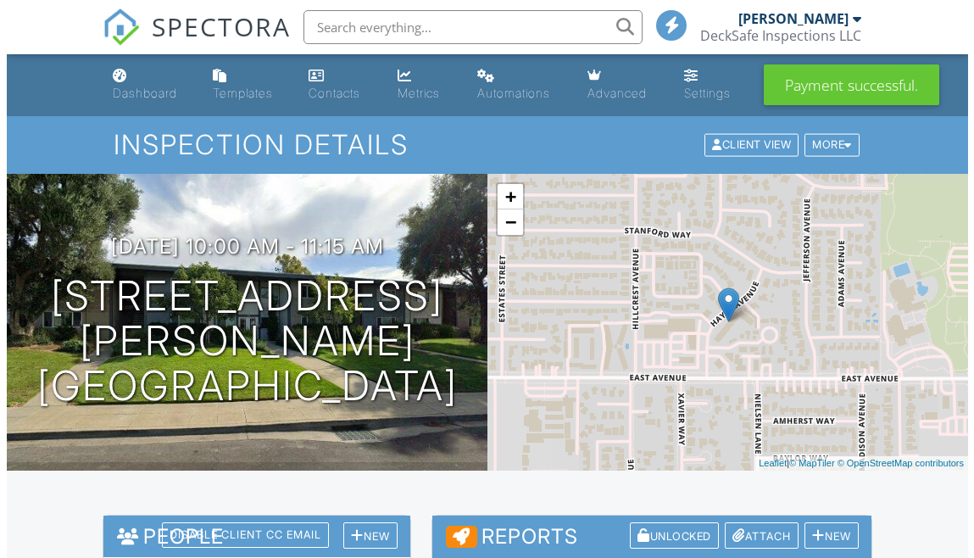
scroll to position [770, 0]
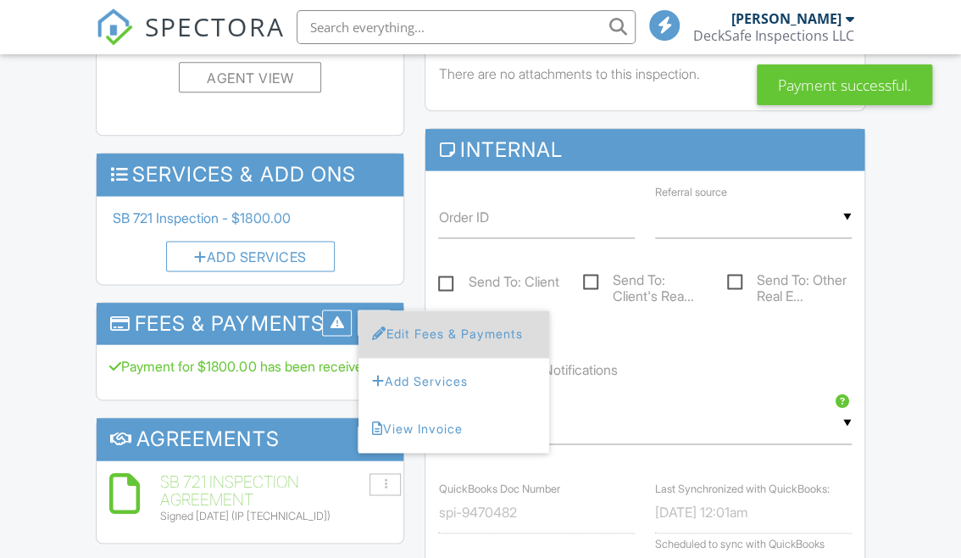
click at [431, 310] on li "Edit Fees & Payments" at bounding box center [453, 333] width 191 height 47
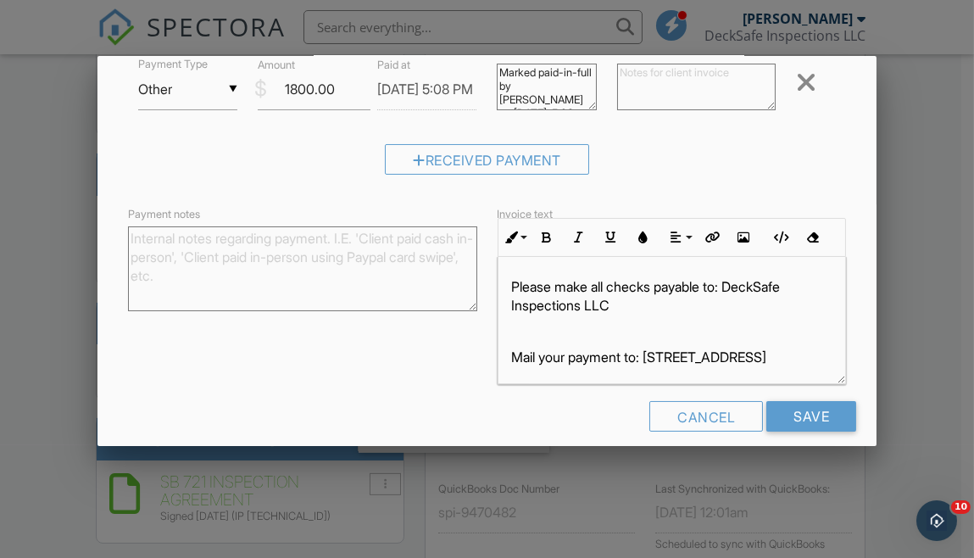
scroll to position [301, 0]
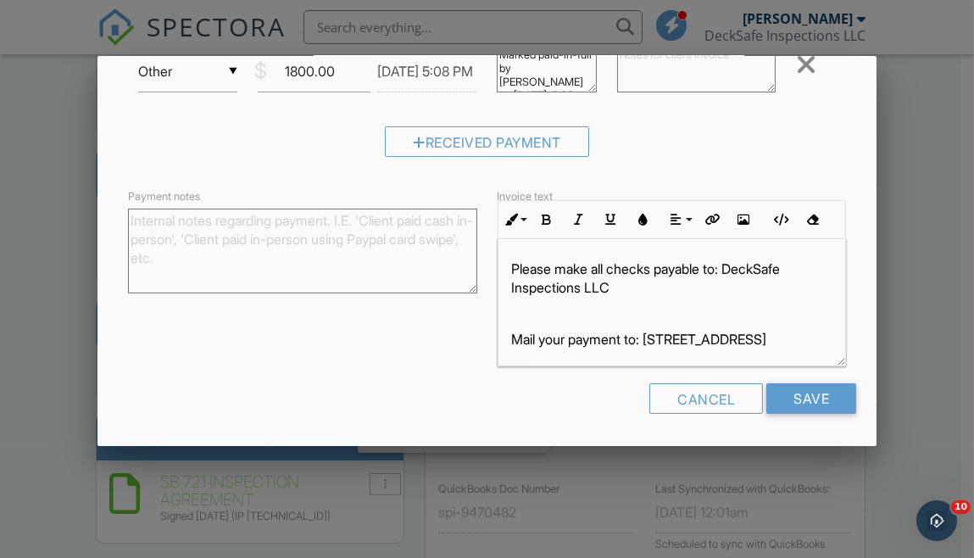
click at [257, 229] on textarea "Payment notes" at bounding box center [302, 250] width 349 height 85
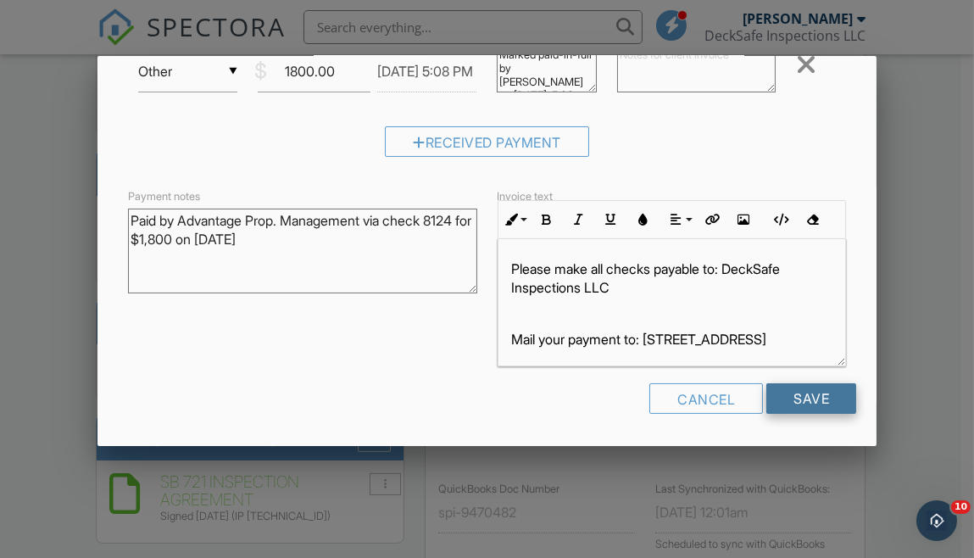
type textarea "Paid by Advantage Prop. Management via check 8124 for $1,800 on [DATE]"
click at [788, 392] on input "Save" at bounding box center [811, 398] width 90 height 31
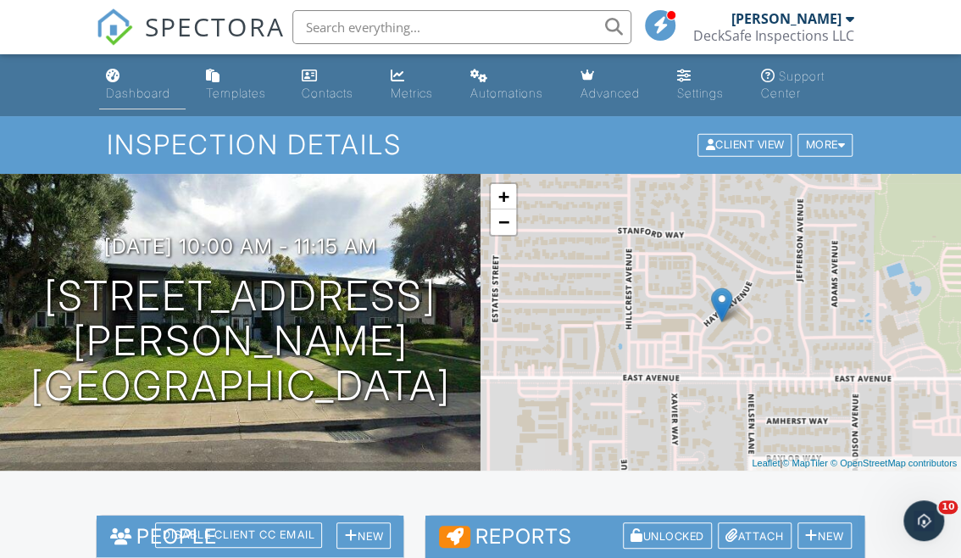
click at [143, 94] on div "Dashboard" at bounding box center [138, 93] width 64 height 14
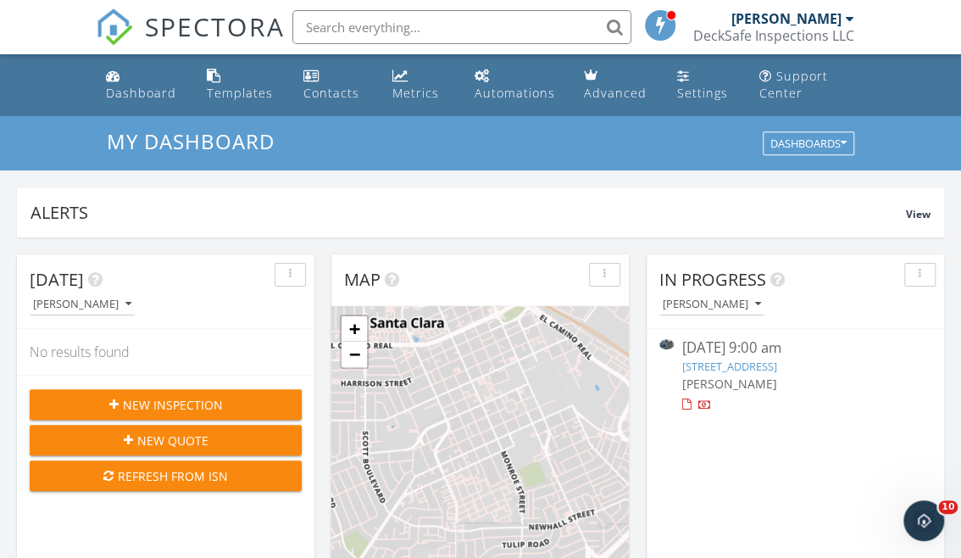
click at [745, 36] on div "DeckSafe Inspections LLC" at bounding box center [773, 35] width 161 height 17
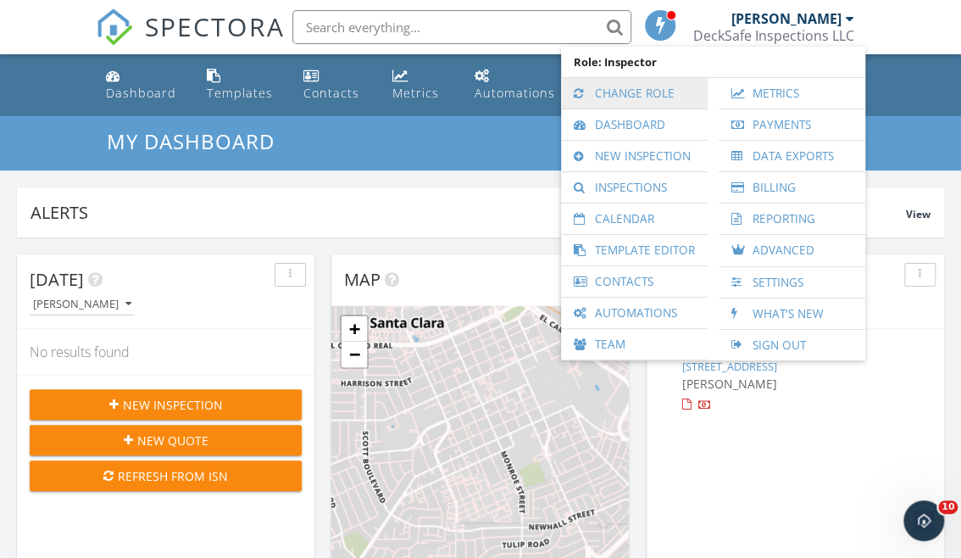
click at [623, 92] on link "Change Role" at bounding box center [635, 93] width 130 height 31
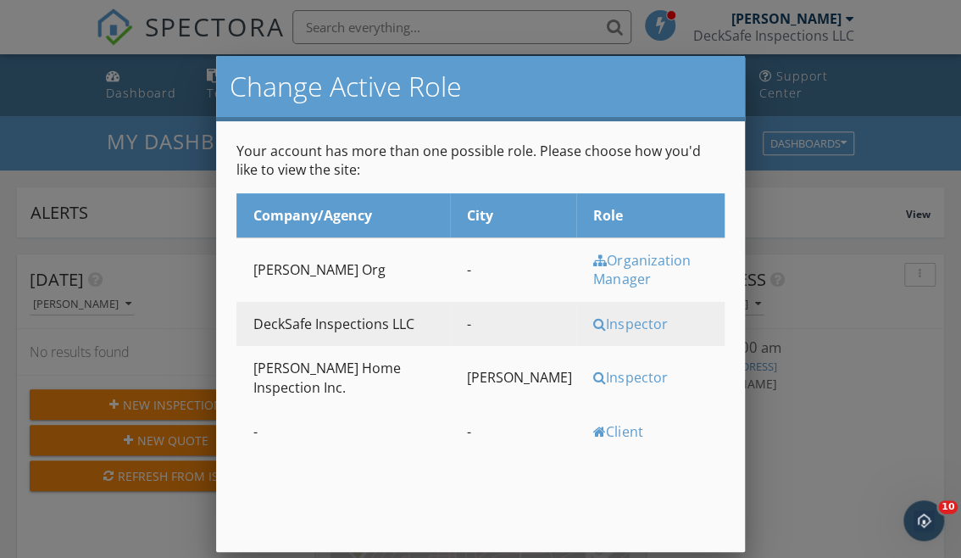
click at [612, 368] on div "Inspector" at bounding box center [656, 377] width 127 height 19
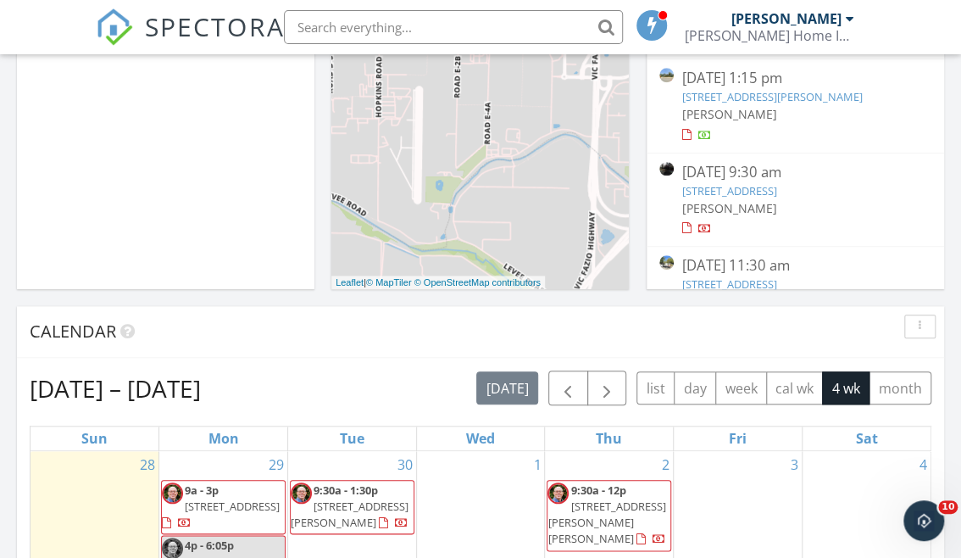
scroll to position [462, 0]
